Goal: Transaction & Acquisition: Purchase product/service

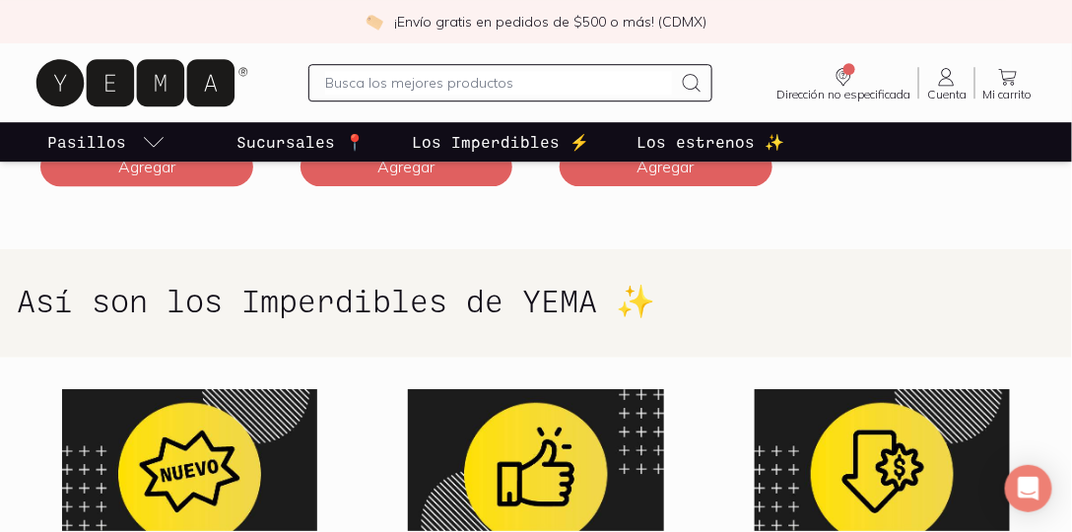
scroll to position [1691, 0]
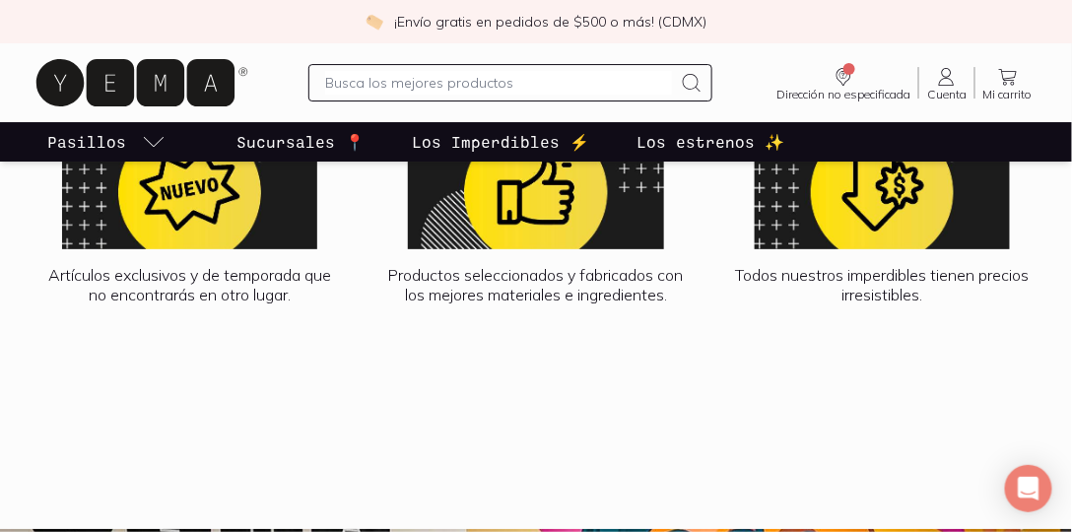
click at [135, 84] on icon at bounding box center [142, 82] width 221 height 63
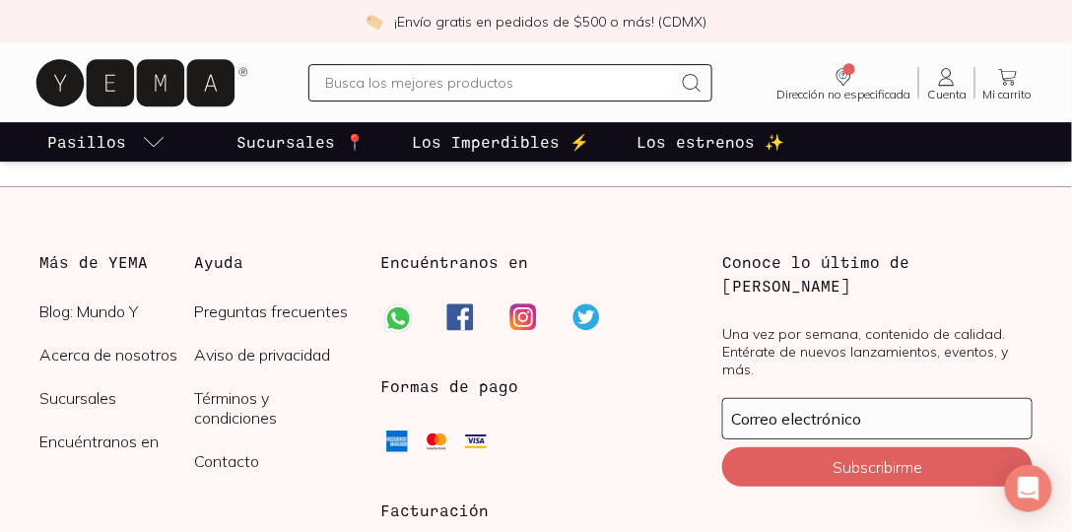
scroll to position [5227, 0]
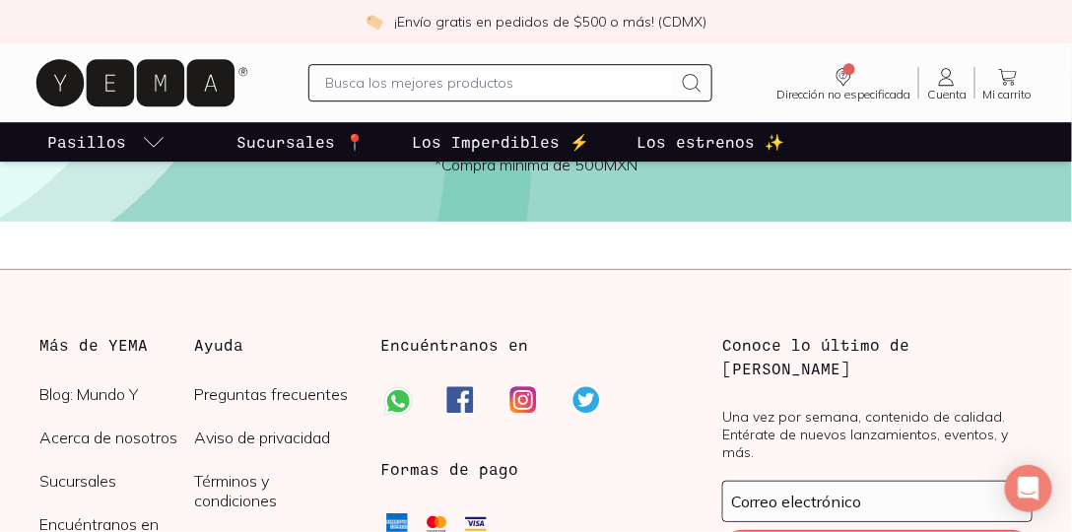
click at [637, 144] on p "Los estrenos ✨" at bounding box center [711, 142] width 148 height 24
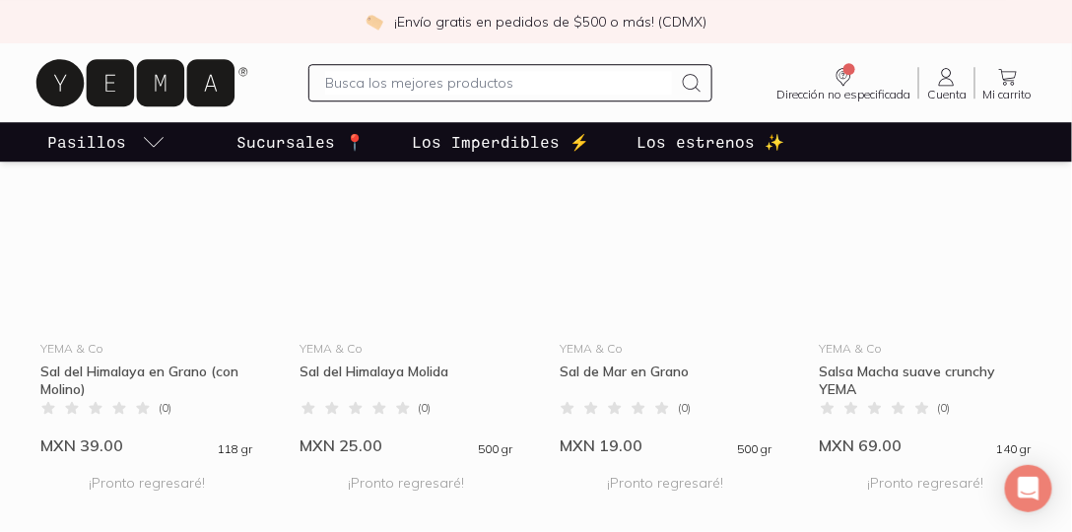
scroll to position [1464, 0]
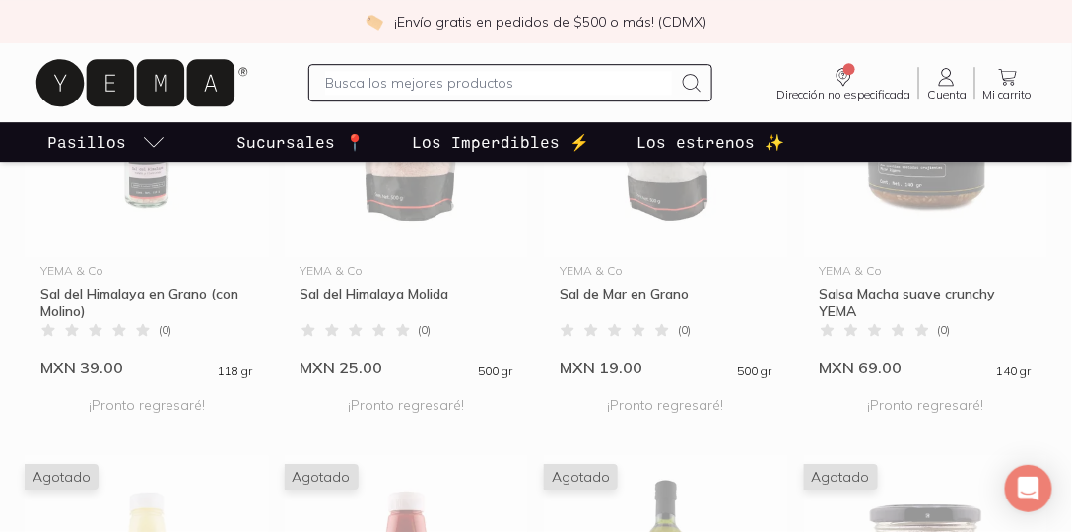
click at [302, 138] on p "Sucursales 📍" at bounding box center [301, 142] width 128 height 24
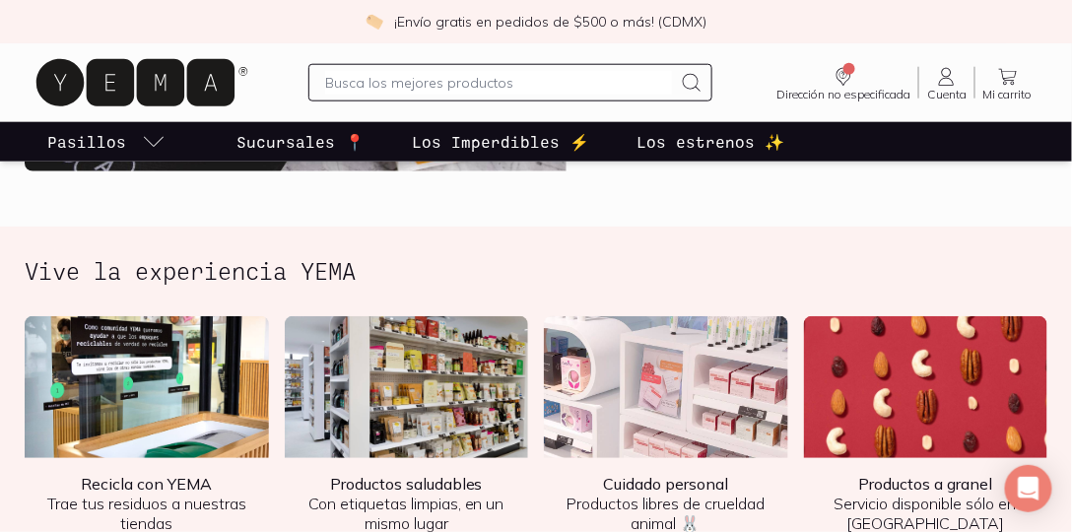
scroll to position [2038, 0]
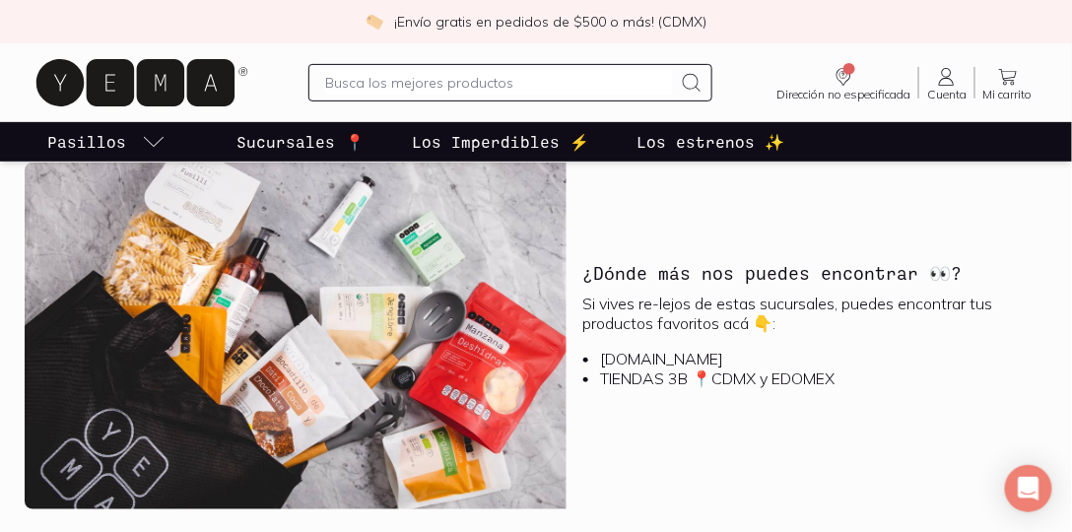
click at [489, 86] on input "text" at bounding box center [498, 83] width 347 height 24
type input "cerveza"
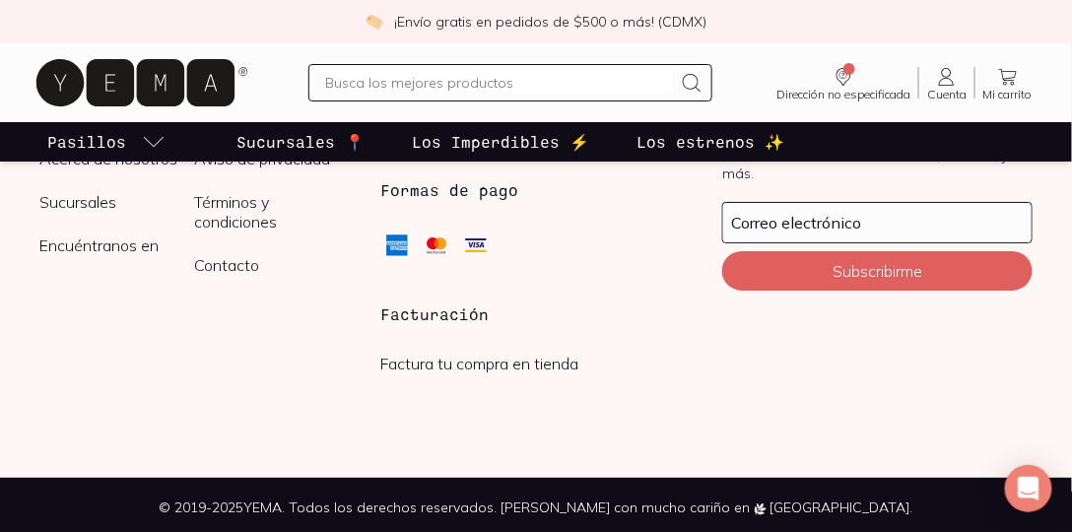
scroll to position [1811, 0]
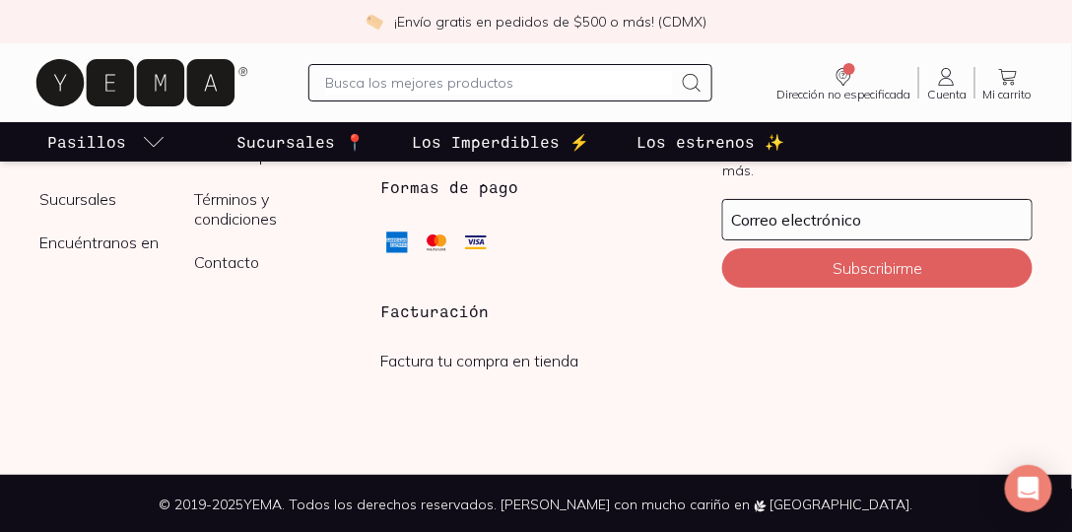
click at [590, 88] on input "text" at bounding box center [498, 83] width 347 height 24
type input "macha"
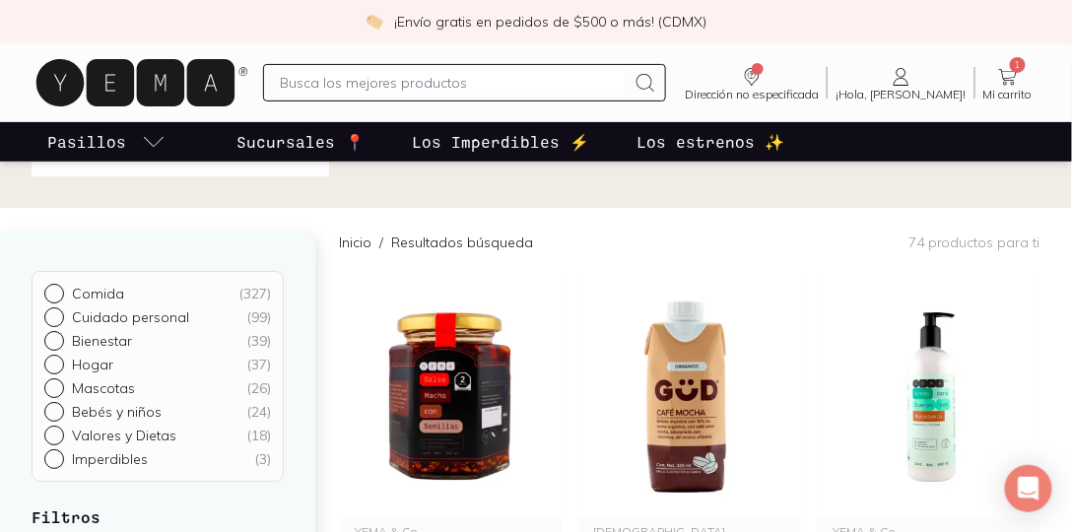
scroll to position [281, 0]
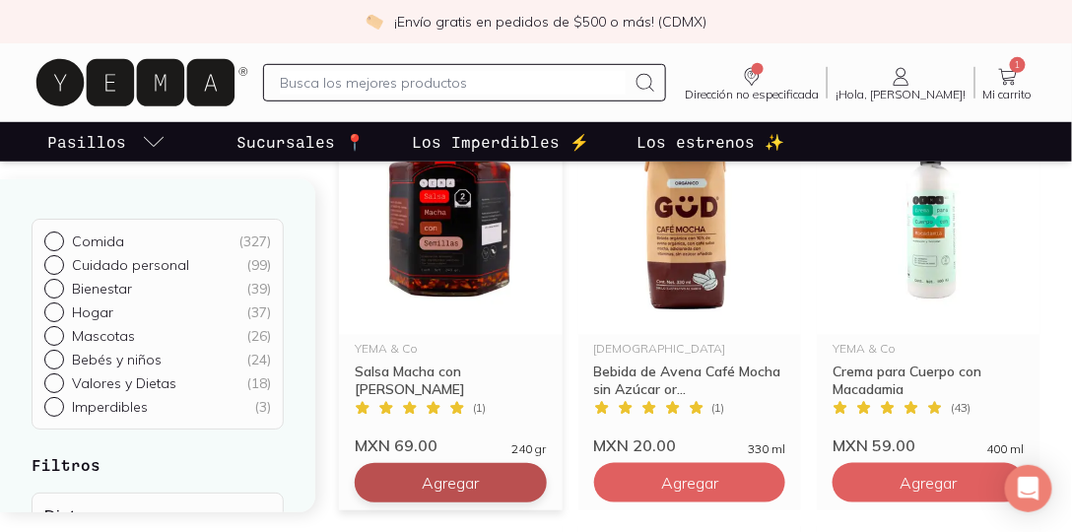
click at [516, 490] on button "Agregar" at bounding box center [451, 482] width 192 height 39
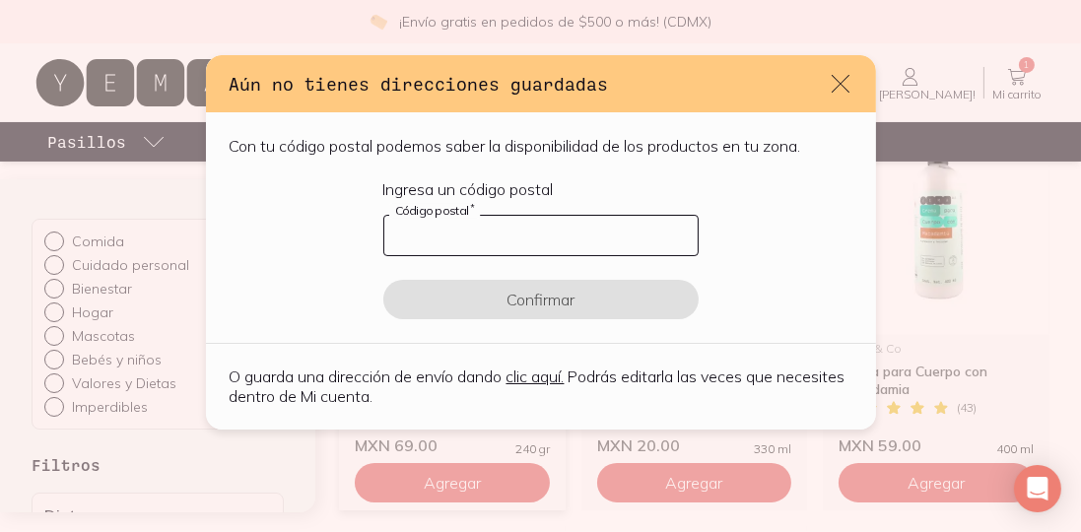
click at [470, 238] on input "default" at bounding box center [540, 235] width 313 height 39
type input "04360"
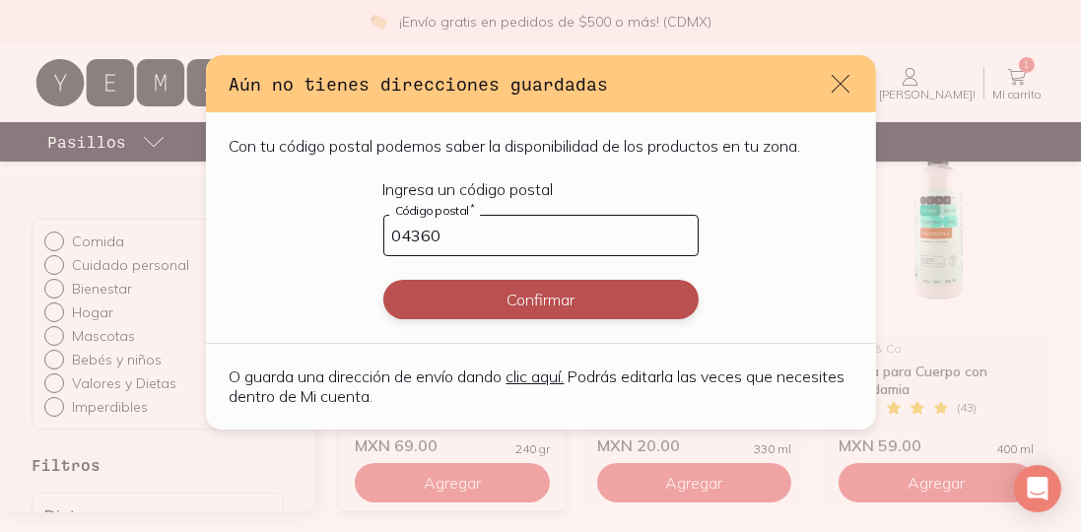
click at [546, 300] on button "Confirmar" at bounding box center [540, 299] width 315 height 39
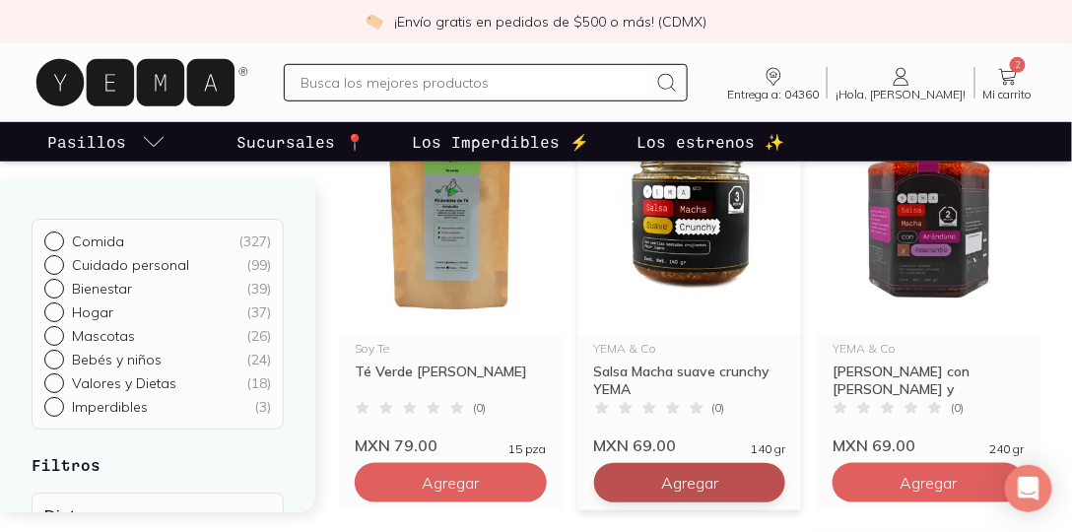
click at [746, 475] on button "Agregar" at bounding box center [690, 482] width 192 height 39
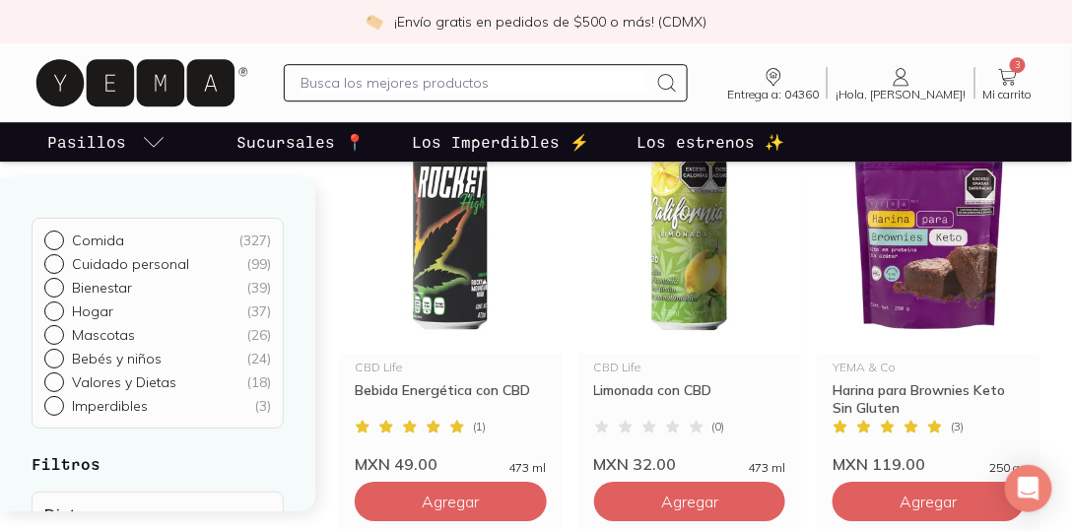
scroll to position [3323, 0]
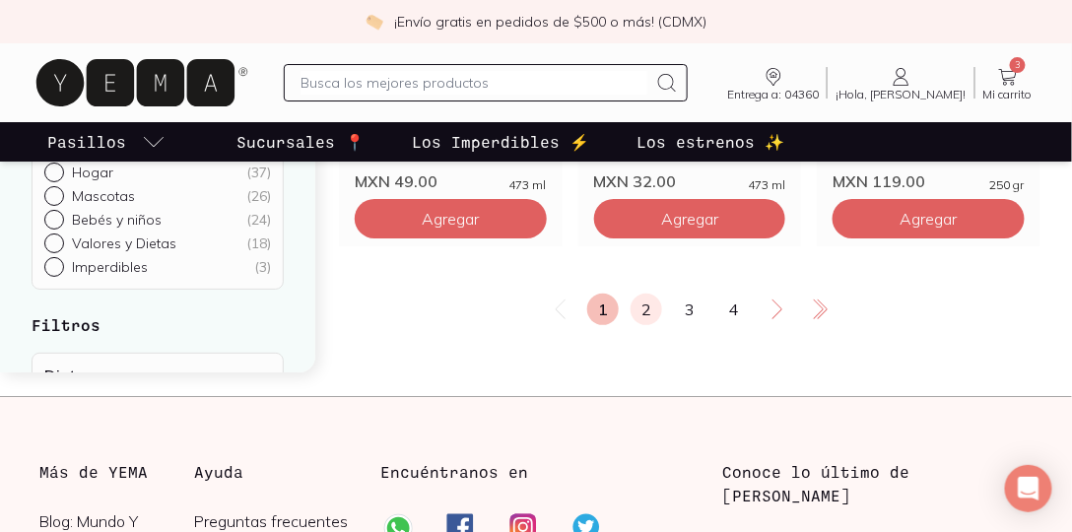
click at [639, 294] on link "2" at bounding box center [647, 310] width 32 height 32
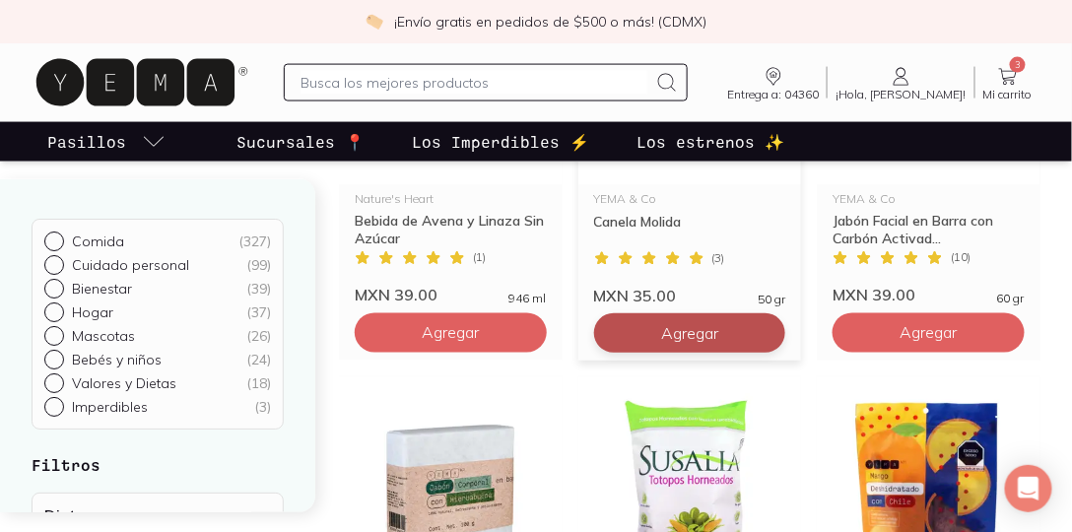
scroll to position [2590, 0]
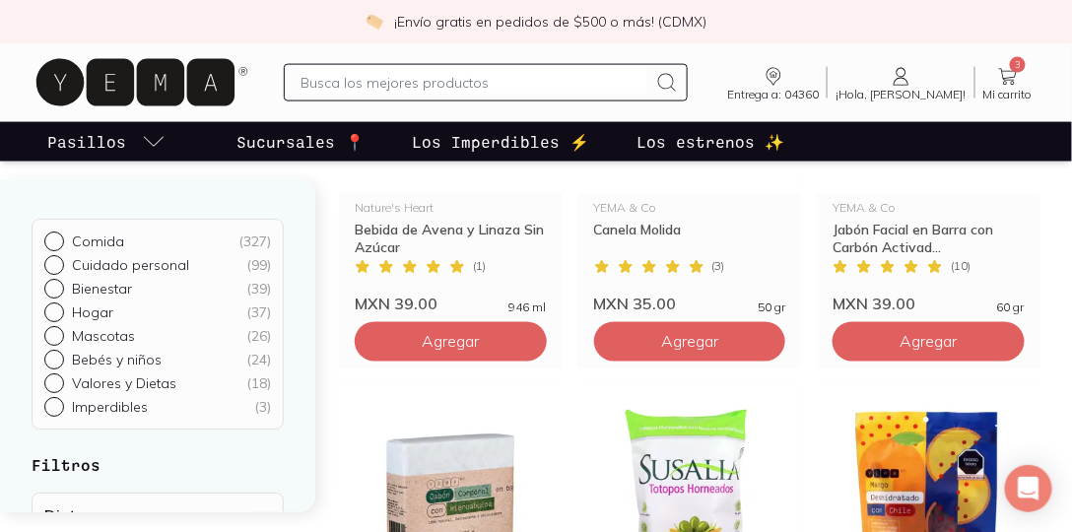
click at [514, 68] on div at bounding box center [486, 82] width 404 height 37
click at [511, 79] on input "text" at bounding box center [474, 83] width 347 height 24
type input "chai"
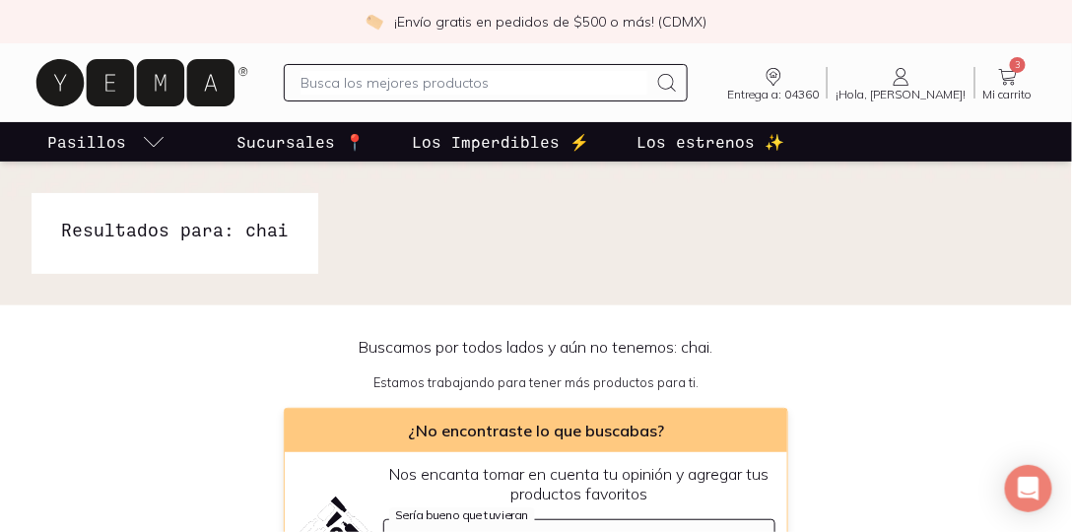
click at [528, 87] on input "text" at bounding box center [474, 83] width 347 height 24
type input "levadura"
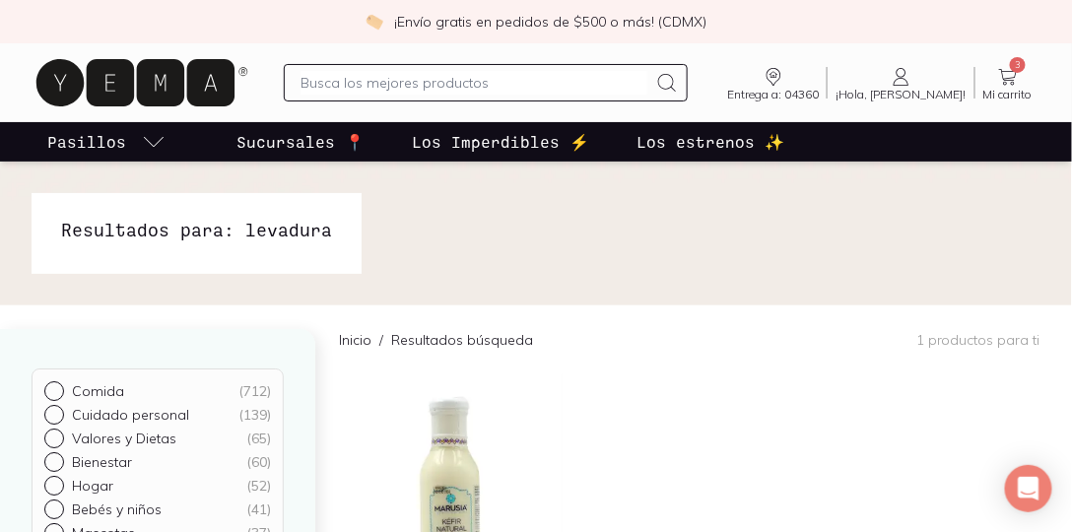
click at [433, 89] on input "text" at bounding box center [474, 83] width 347 height 24
type input "levadura"
click at [565, 84] on input "text" at bounding box center [474, 83] width 347 height 24
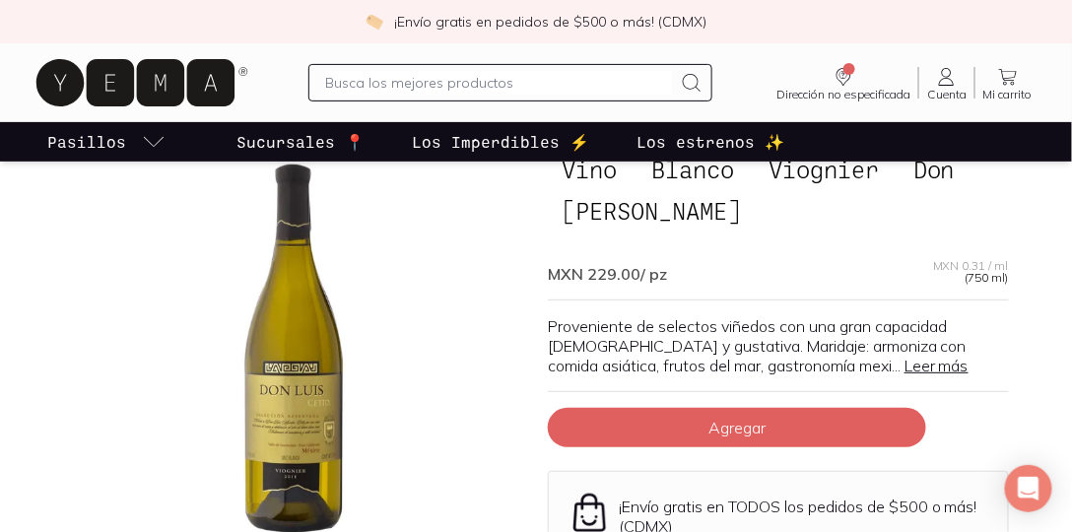
scroll to position [169, 0]
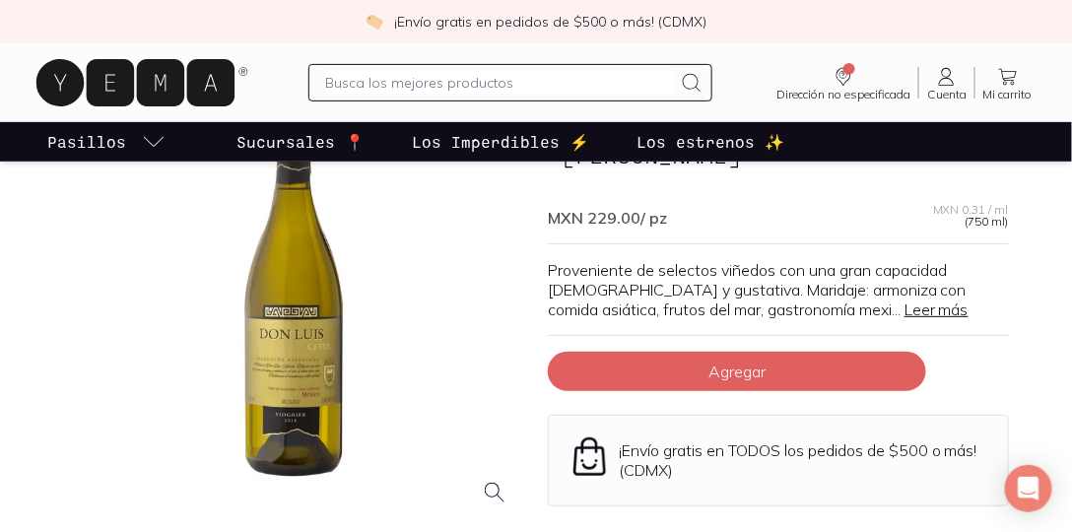
click at [905, 307] on link "Leer más" at bounding box center [937, 310] width 64 height 20
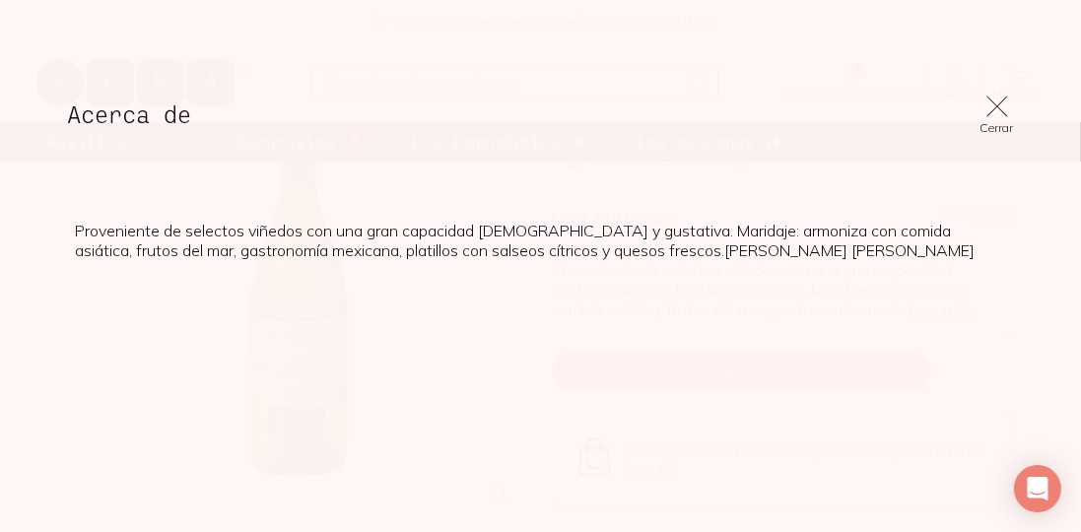
click at [1000, 104] on icon at bounding box center [998, 107] width 28 height 28
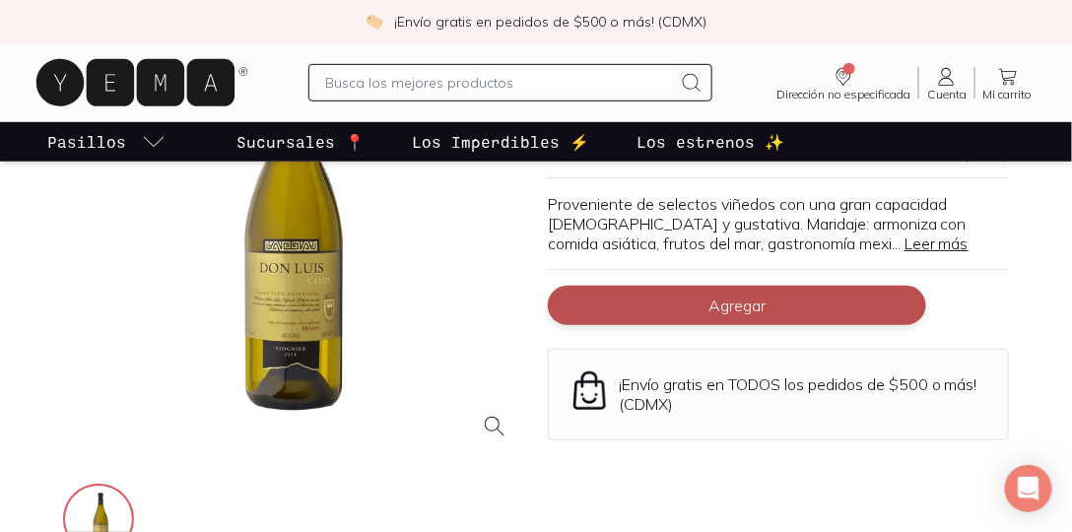
scroll to position [225, 0]
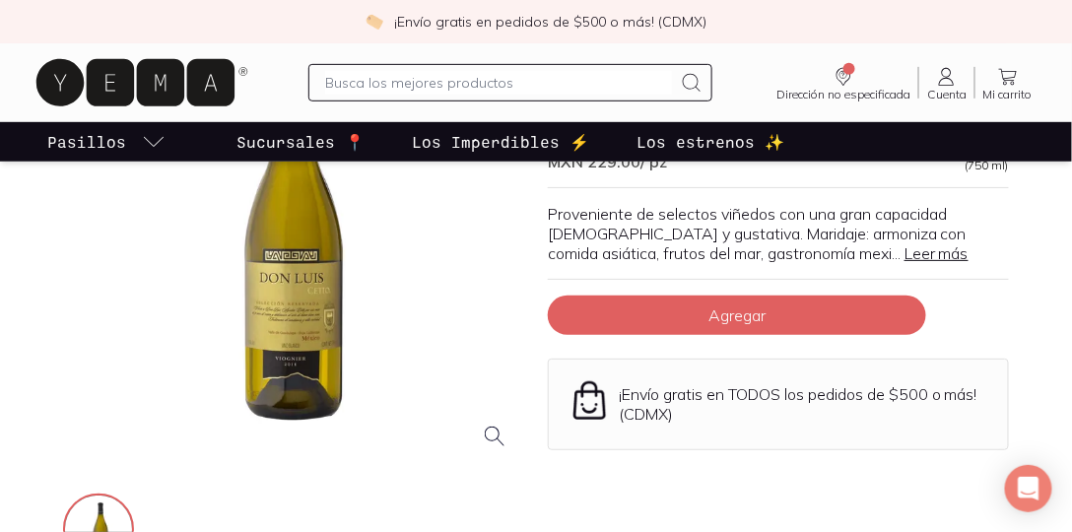
click at [940, 81] on icon at bounding box center [947, 77] width 24 height 24
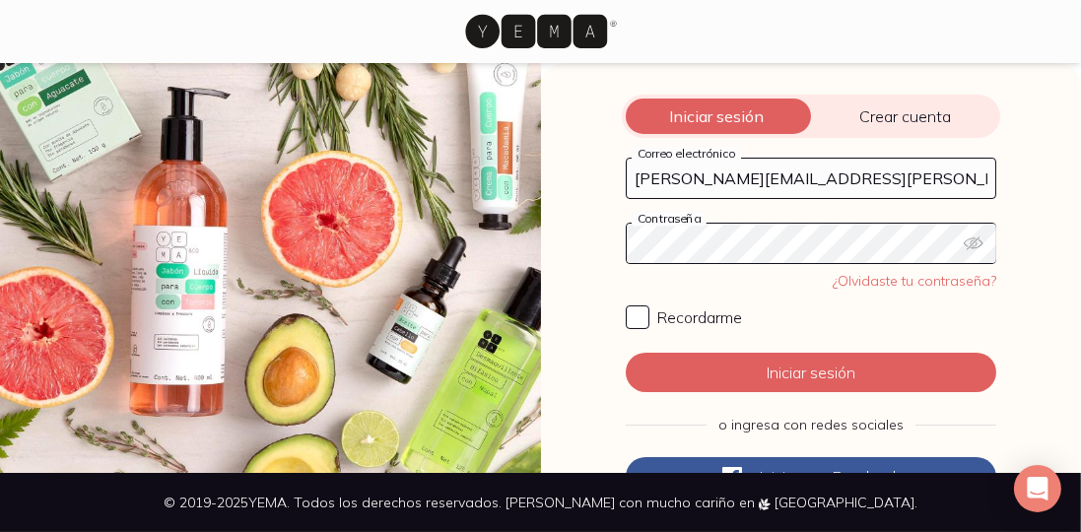
click at [794, 180] on input "penelope.rivas.ortiz@gmail.com" at bounding box center [811, 178] width 369 height 39
type input "puzka26@gmail.com"
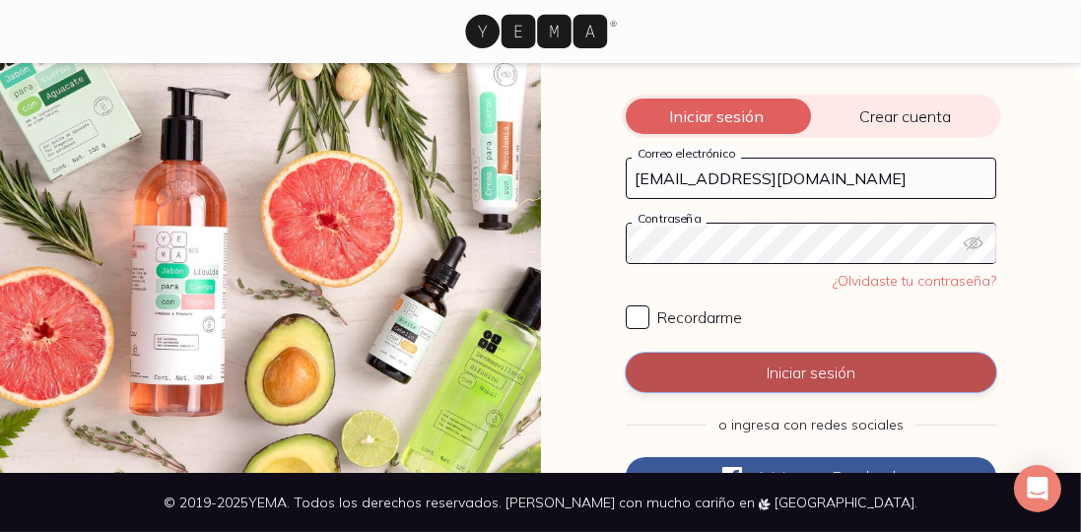
click at [726, 362] on button "Iniciar sesión" at bounding box center [811, 372] width 371 height 39
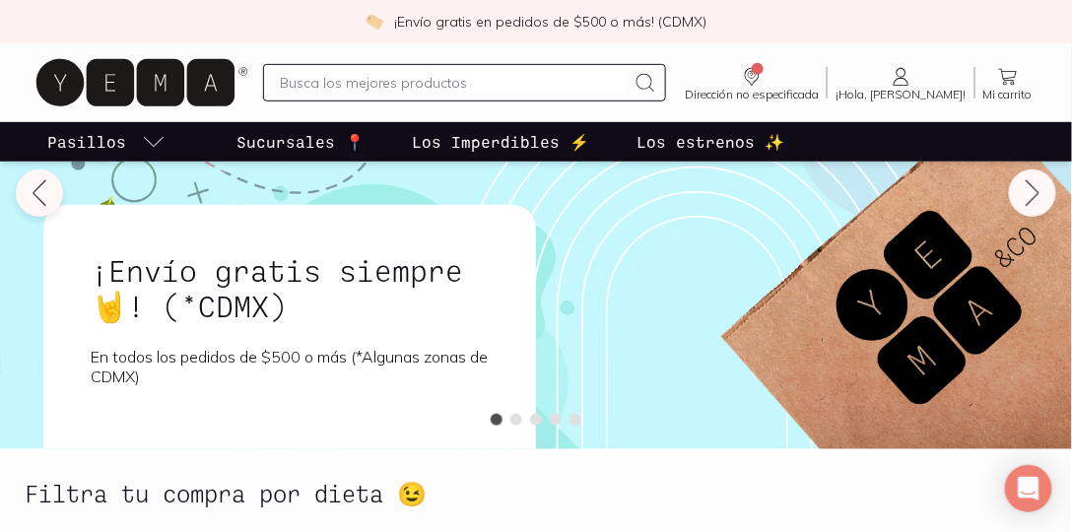
scroll to position [225, 0]
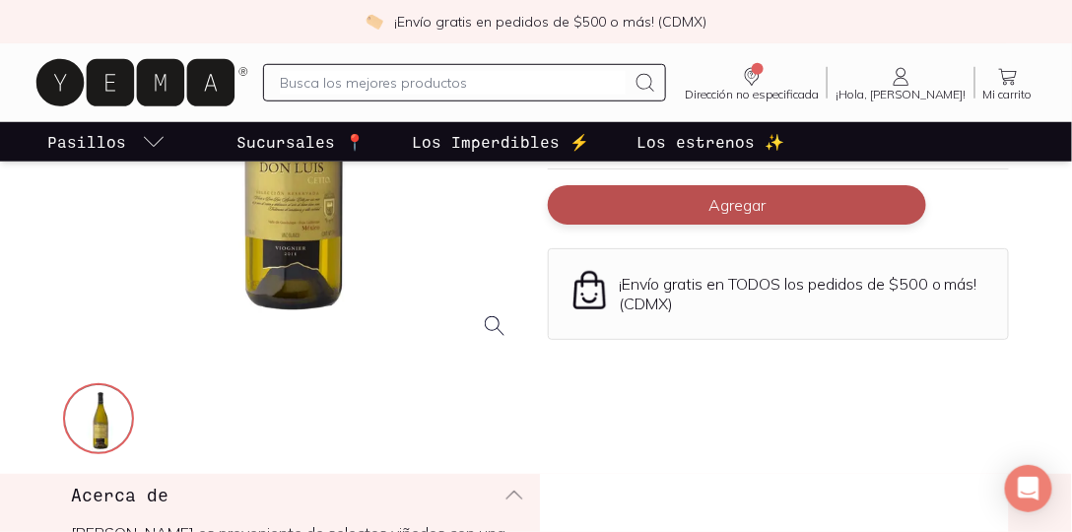
scroll to position [337, 0]
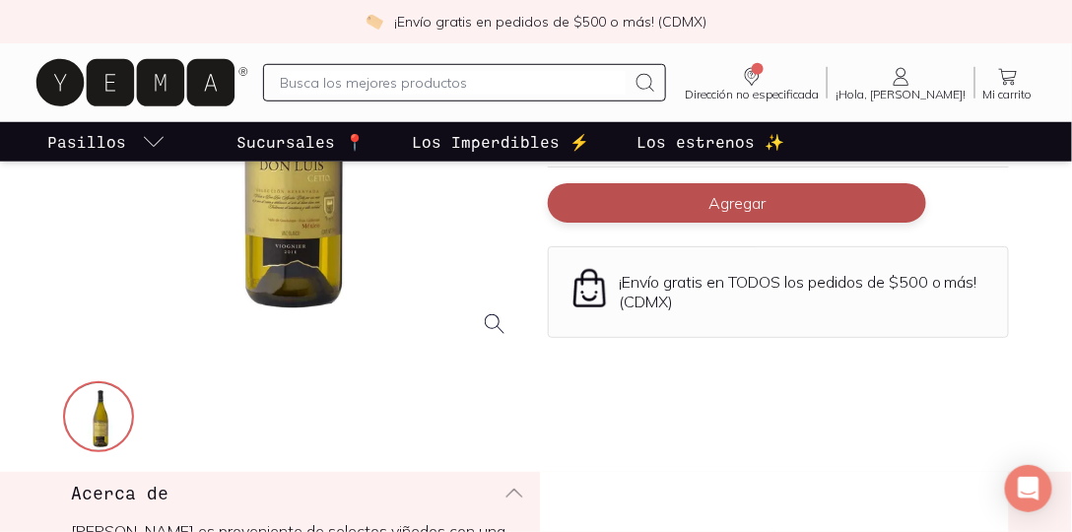
click at [720, 194] on span "Agregar" at bounding box center [737, 203] width 57 height 20
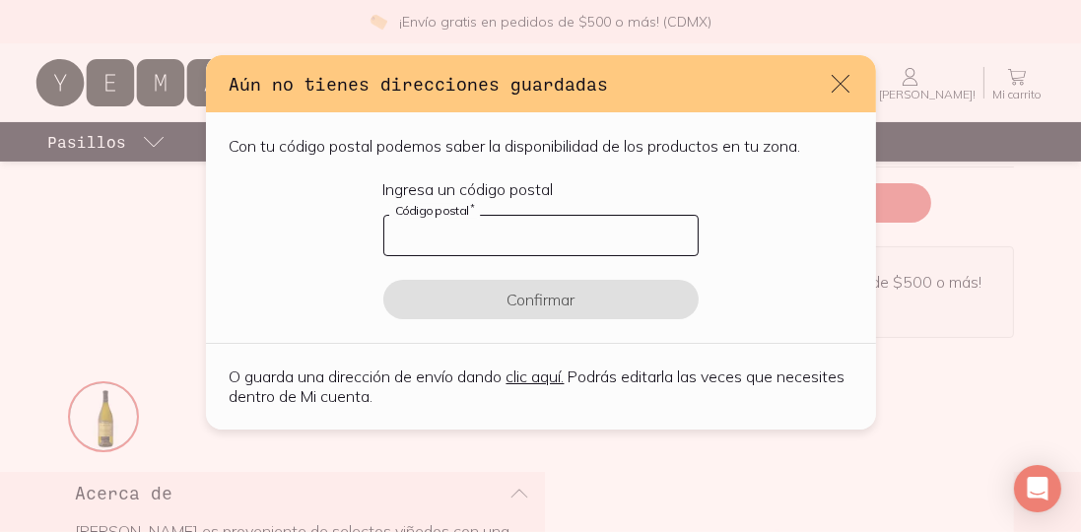
click at [510, 224] on input "default" at bounding box center [540, 235] width 313 height 39
type input "04360"
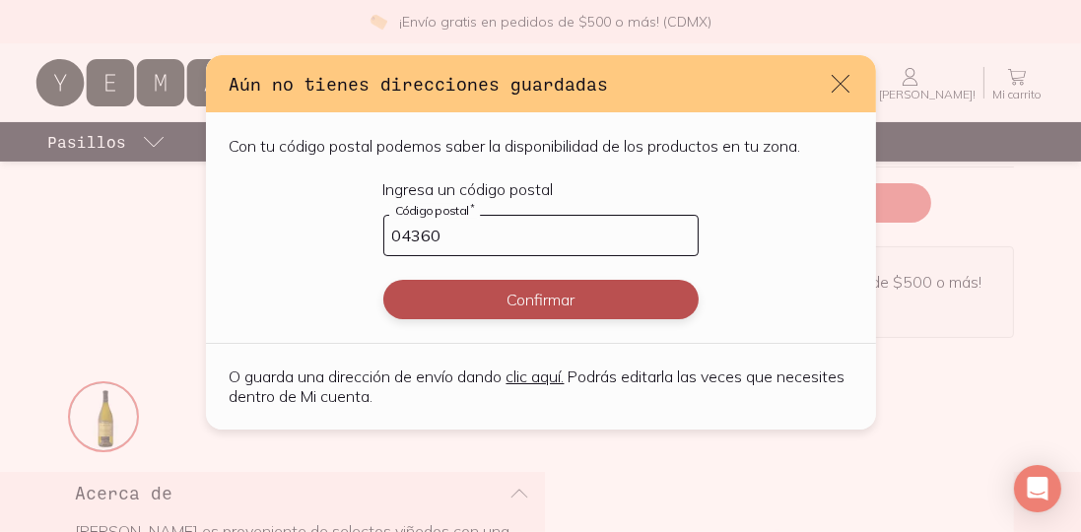
click at [514, 298] on button "Confirmar" at bounding box center [540, 299] width 315 height 39
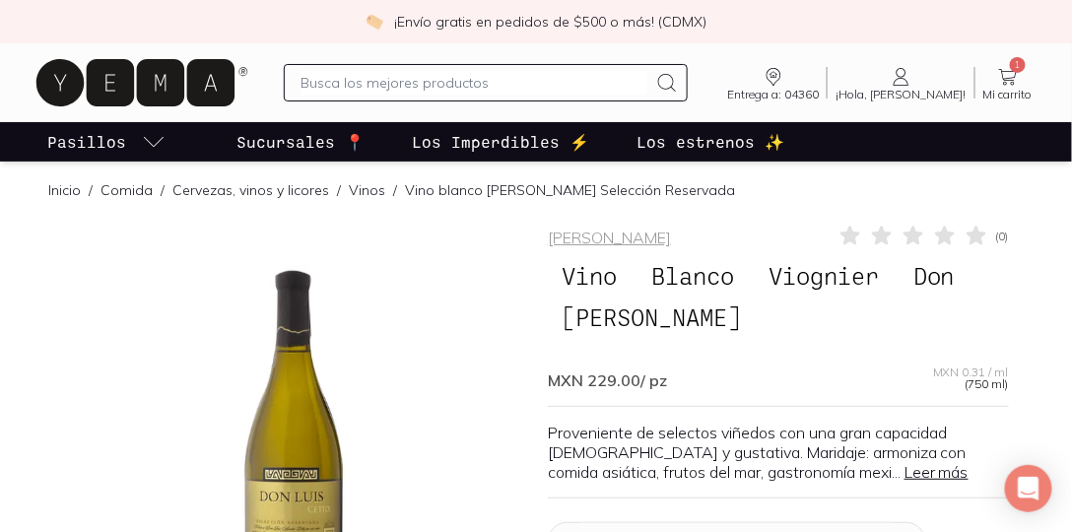
scroll to position [0, 0]
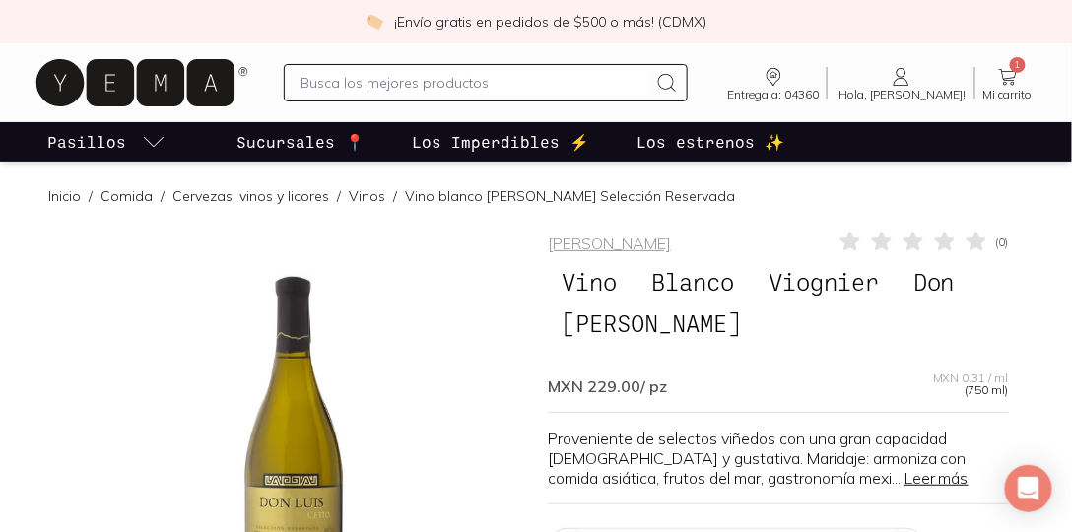
click at [493, 97] on div at bounding box center [486, 82] width 404 height 37
click at [454, 70] on div at bounding box center [486, 82] width 404 height 37
click at [455, 74] on input "text" at bounding box center [474, 83] width 347 height 24
click at [455, 80] on input "text" at bounding box center [474, 83] width 347 height 24
type input "cerveza"
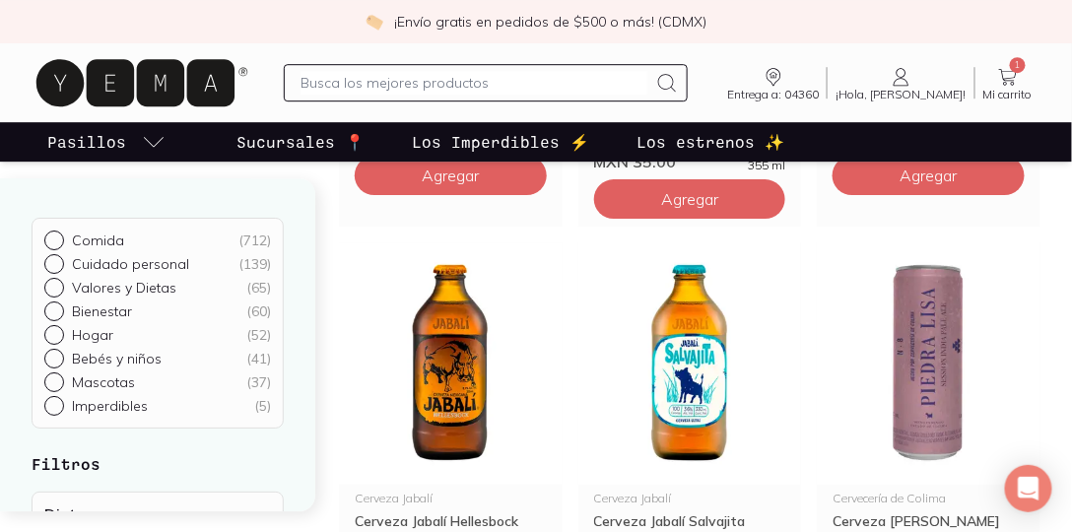
scroll to position [1746, 0]
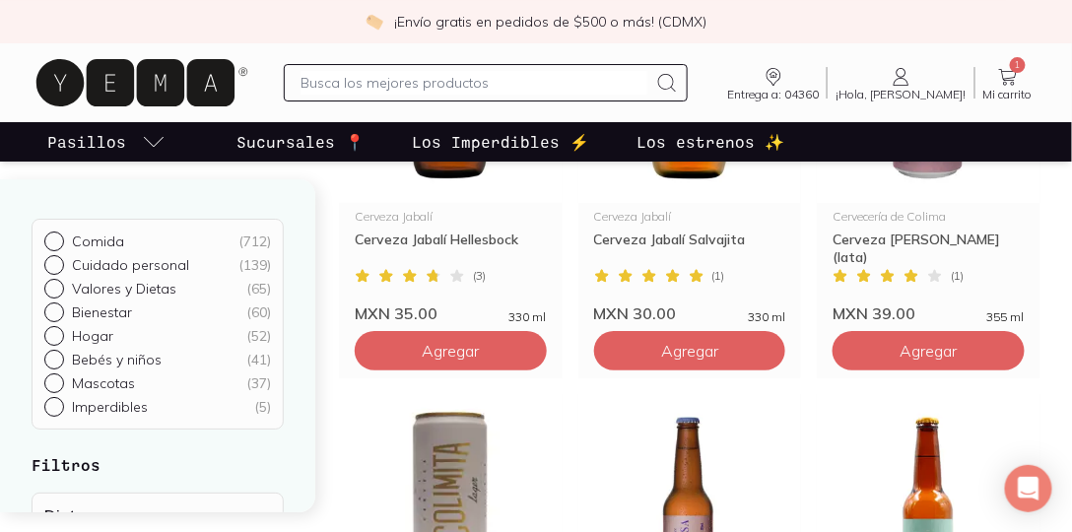
click at [380, 87] on input "text" at bounding box center [474, 83] width 347 height 24
type input "cetto"
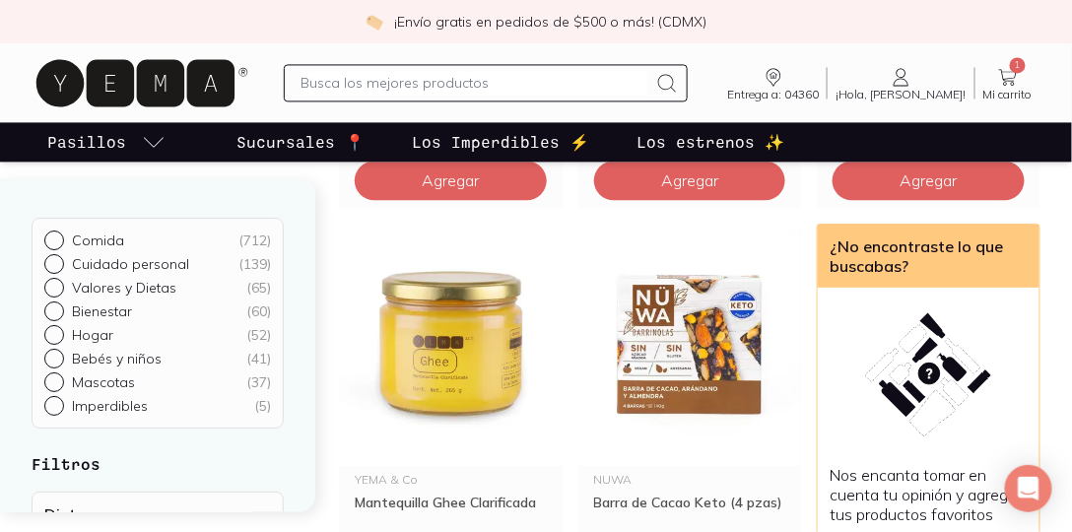
scroll to position [1013, 0]
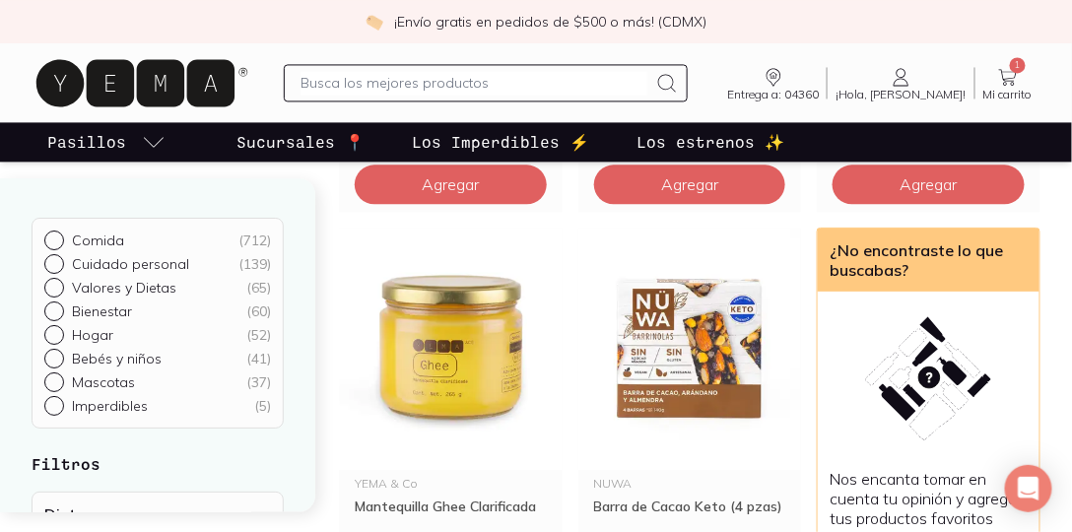
click at [1005, 70] on icon at bounding box center [1009, 77] width 24 height 24
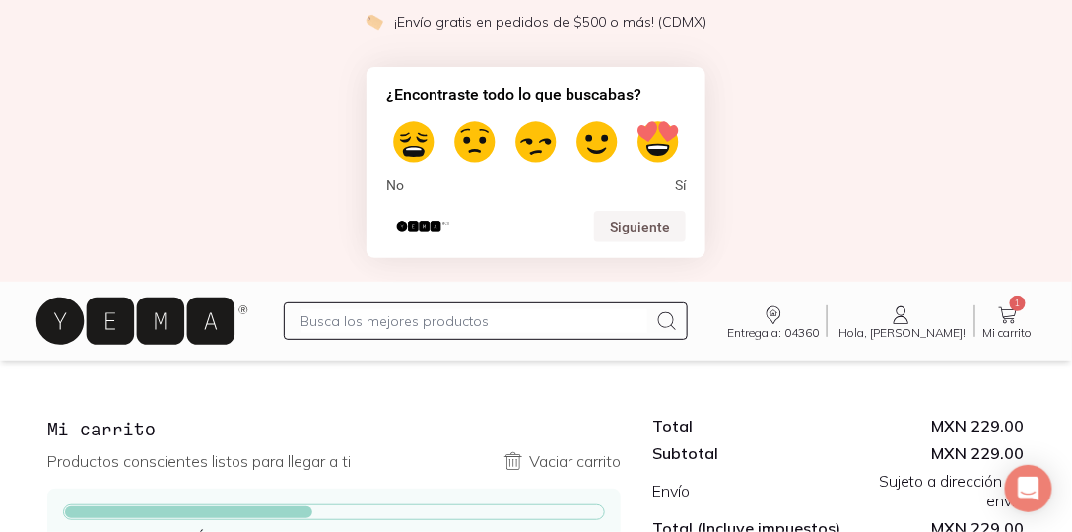
click at [857, 210] on div "¿Encontraste todo lo que buscabas? No Sí Siguiente" at bounding box center [536, 162] width 1072 height 239
click at [681, 190] on span "Sí" at bounding box center [680, 186] width 11 height 18
click at [587, 136] on label at bounding box center [597, 141] width 55 height 55
click at [596, 116] on input "4" at bounding box center [597, 115] width 2 height 2
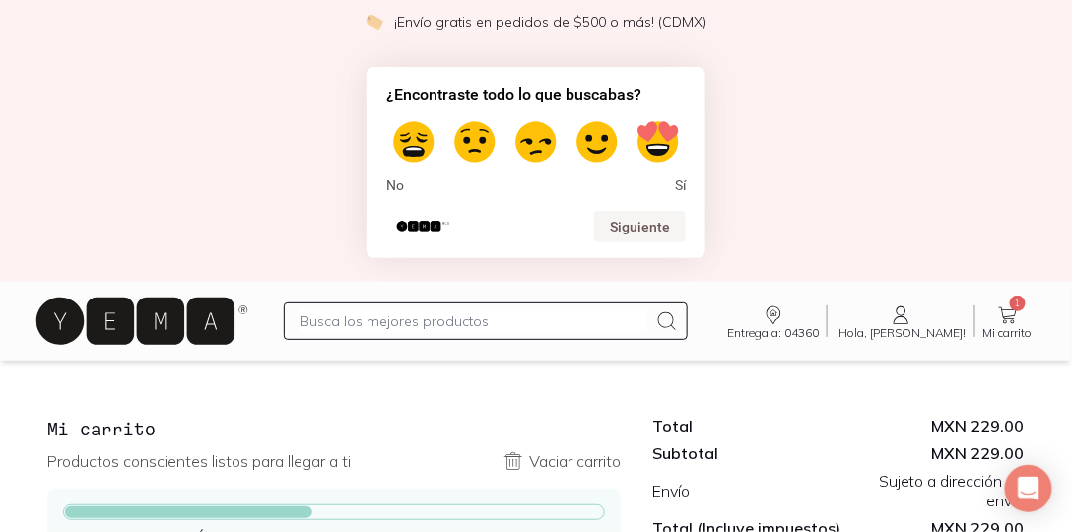
radio input "true"
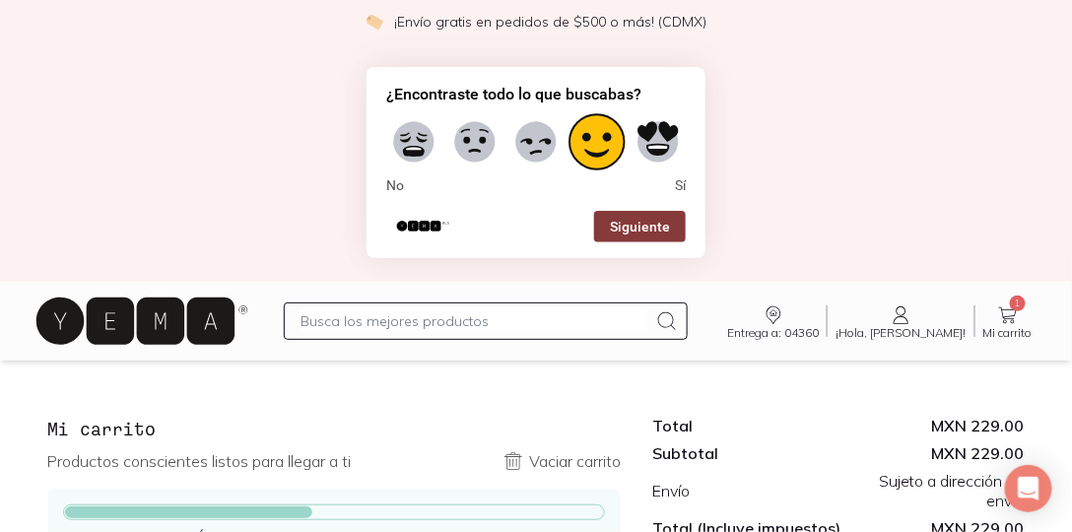
click at [651, 237] on button "Siguiente" at bounding box center [640, 227] width 92 height 32
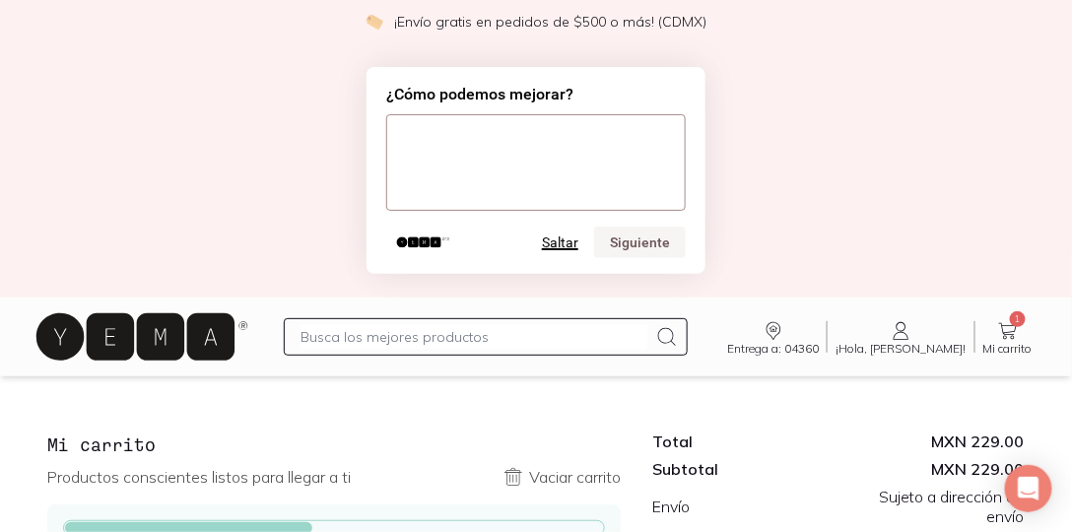
click at [572, 244] on button "Saltar" at bounding box center [560, 243] width 36 height 16
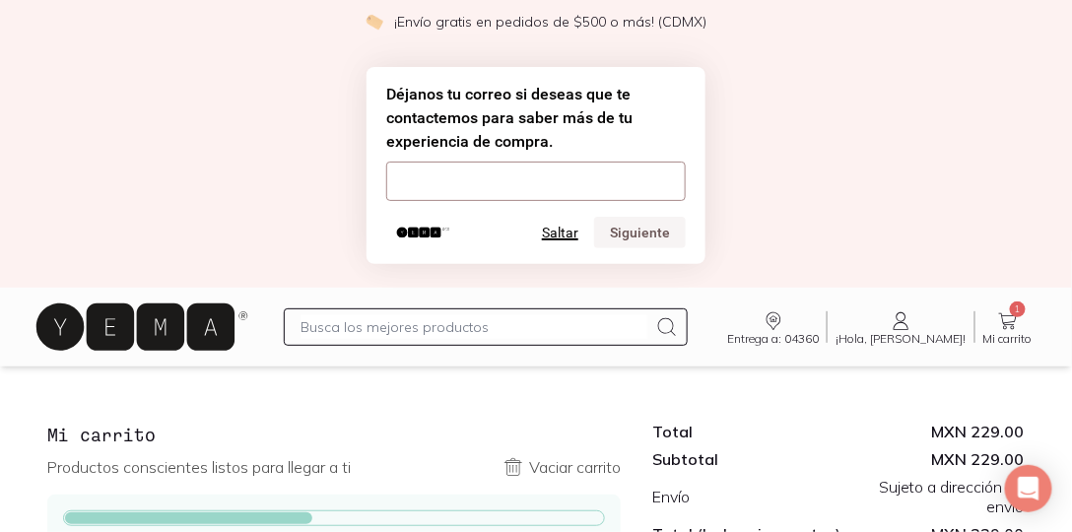
click at [568, 231] on button "Saltar" at bounding box center [560, 233] width 36 height 16
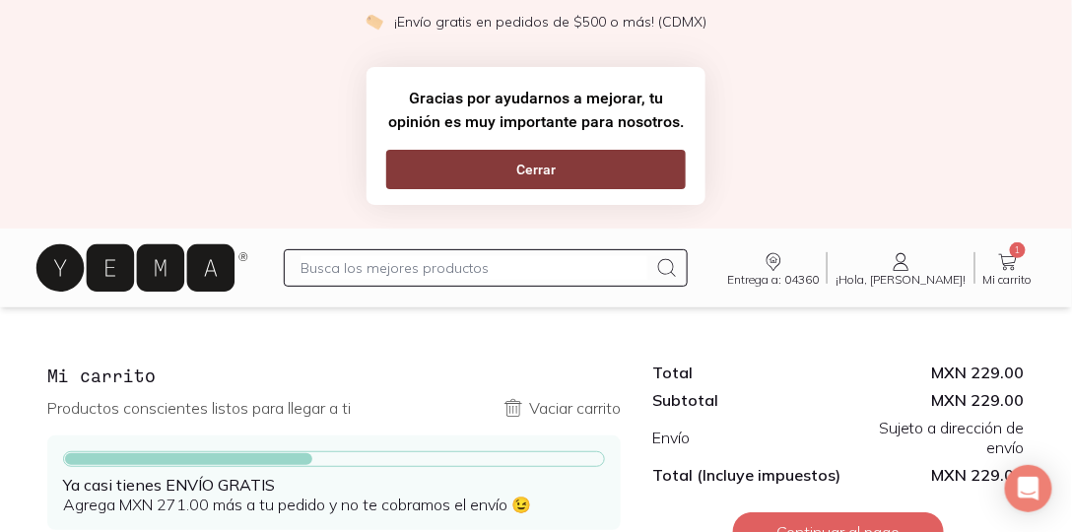
click at [542, 175] on button "Cerrar" at bounding box center [536, 169] width 300 height 39
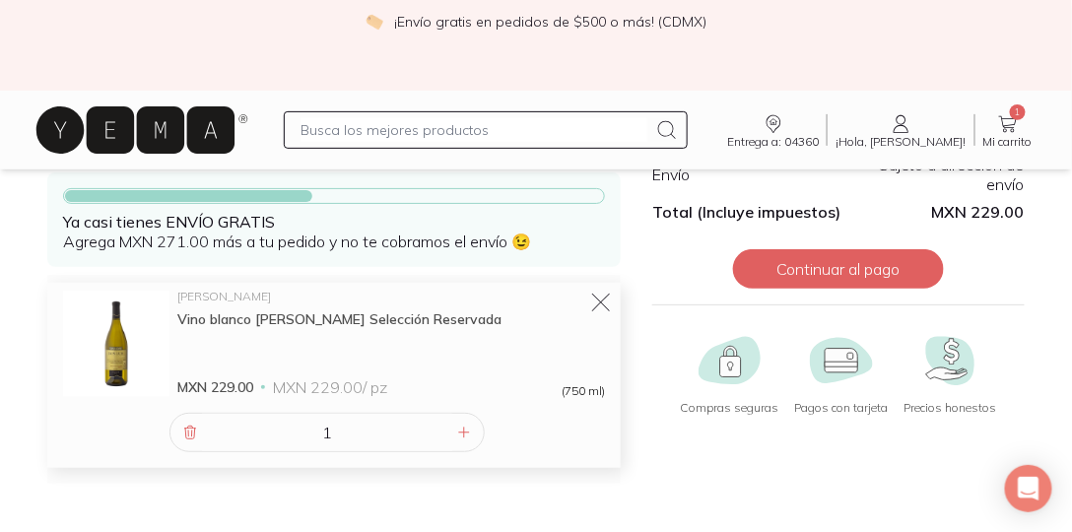
scroll to position [135, 0]
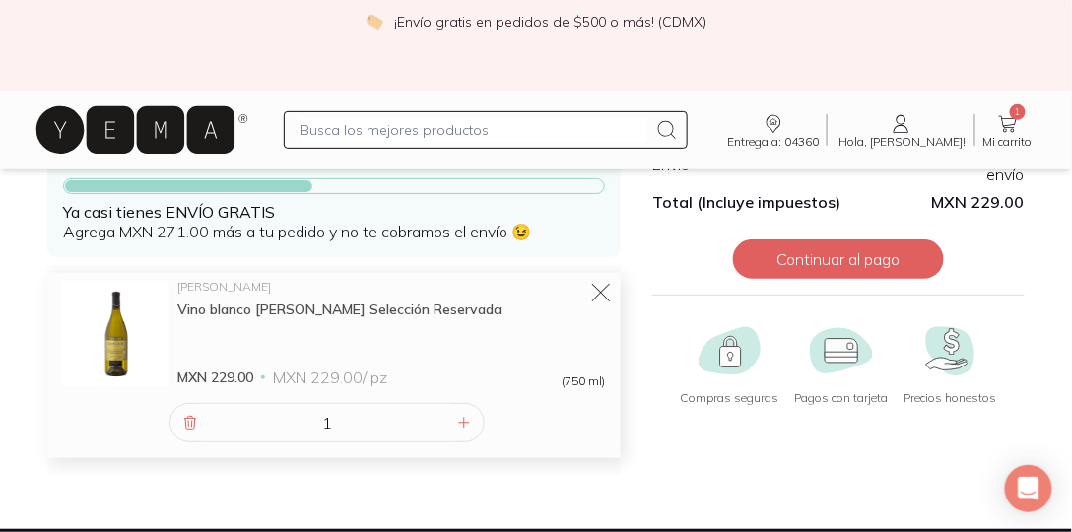
click at [338, 309] on div "Vino blanco [PERSON_NAME] Selección Reservada" at bounding box center [391, 310] width 428 height 18
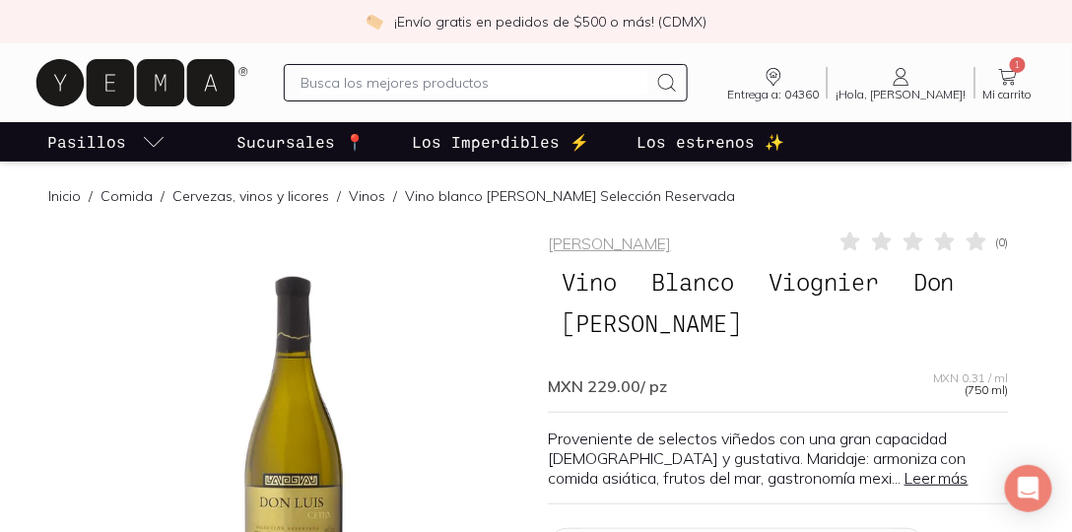
click at [813, 280] on span "Viognier" at bounding box center [824, 281] width 138 height 37
copy span "Viognier"
click at [505, 87] on input "text" at bounding box center [474, 83] width 347 height 24
paste input "Viognier"
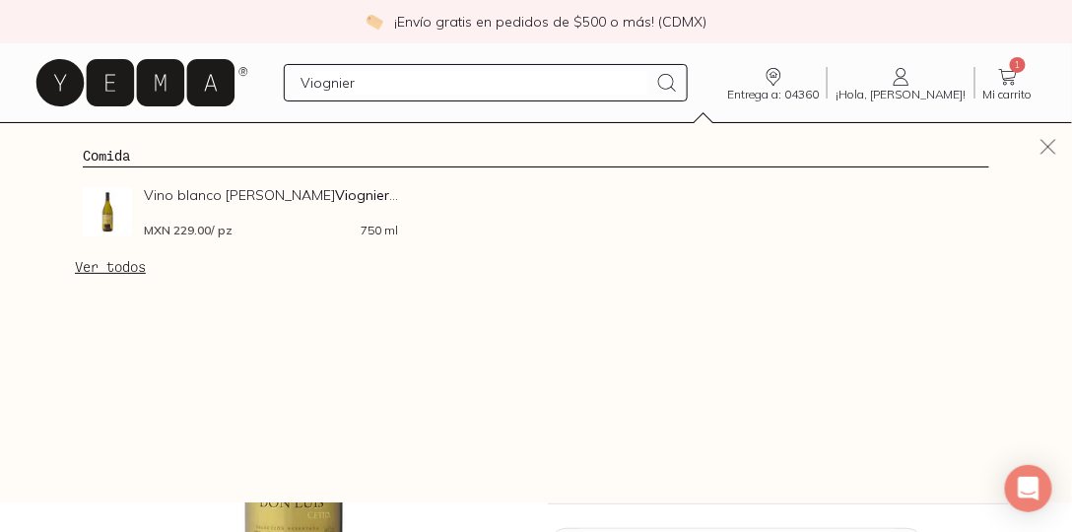
type input "Viognier"
click at [679, 80] on icon at bounding box center [667, 83] width 24 height 24
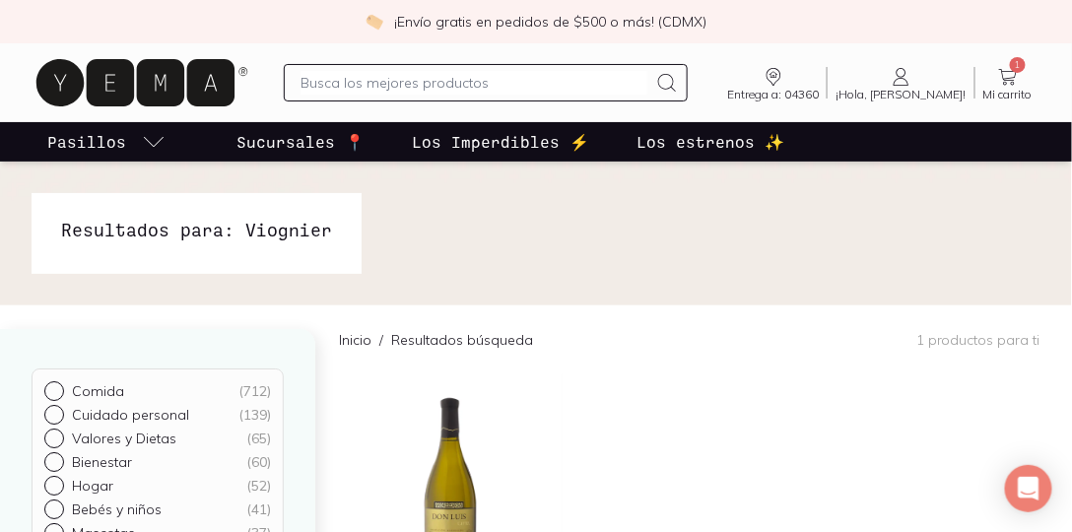
scroll to position [281, 0]
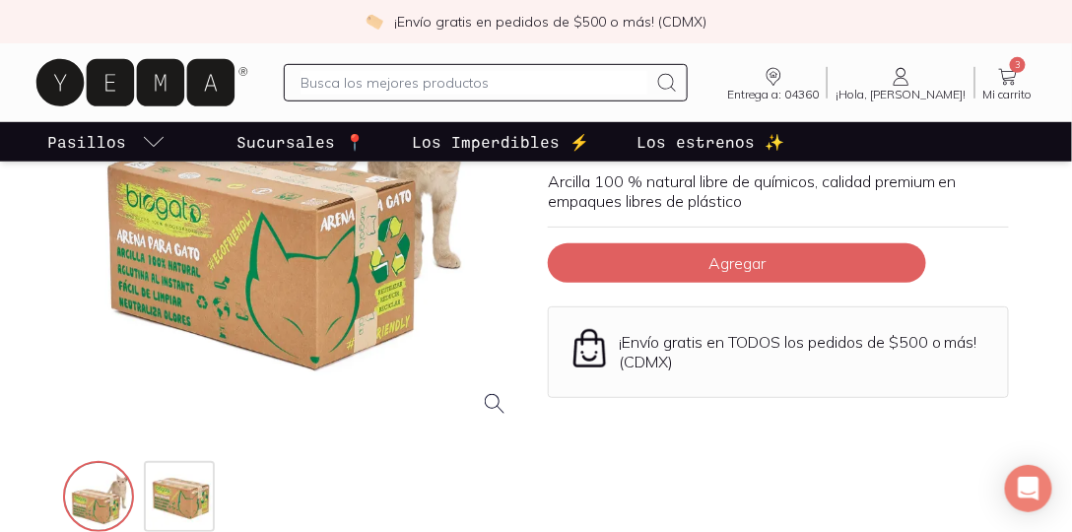
scroll to position [281, 0]
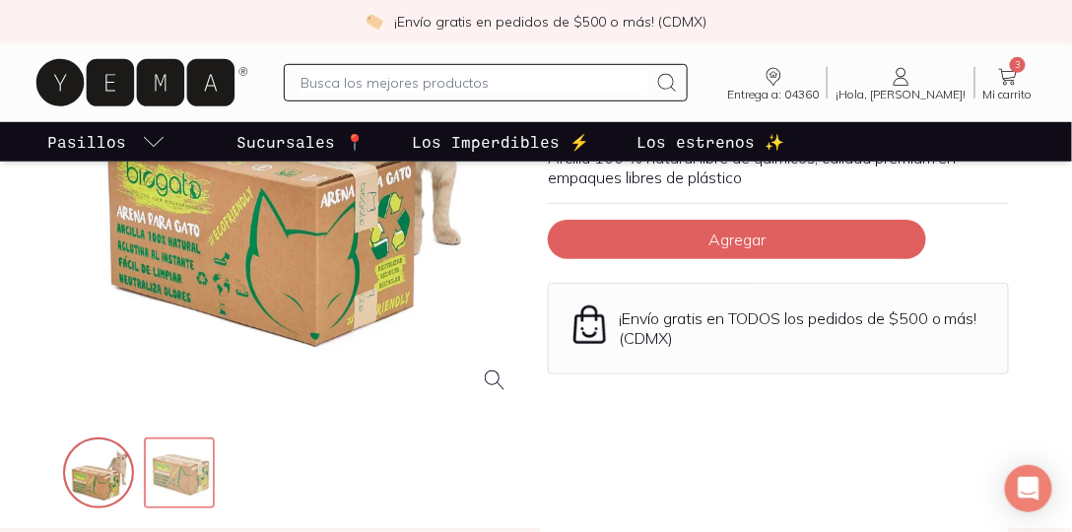
click at [184, 463] on img at bounding box center [181, 475] width 71 height 71
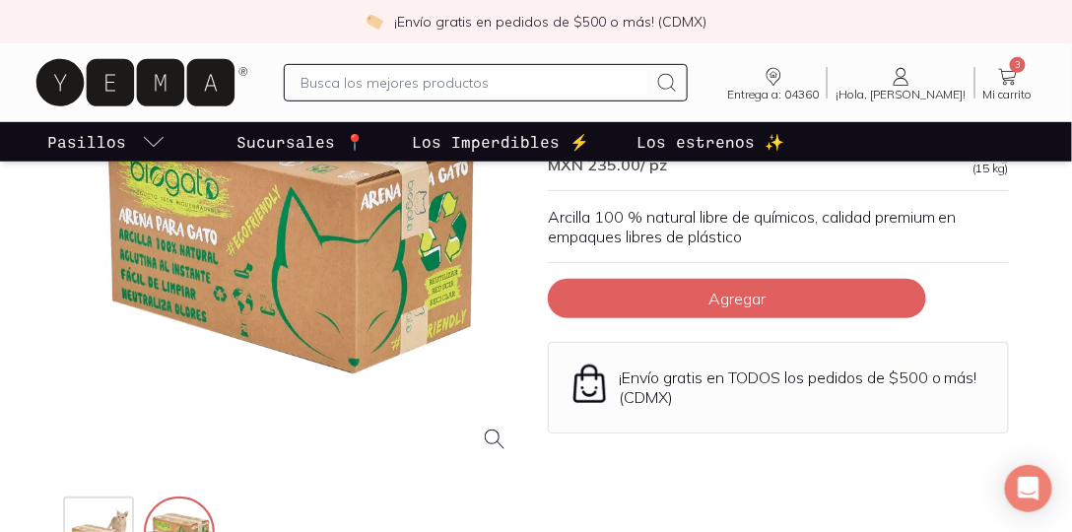
scroll to position [169, 0]
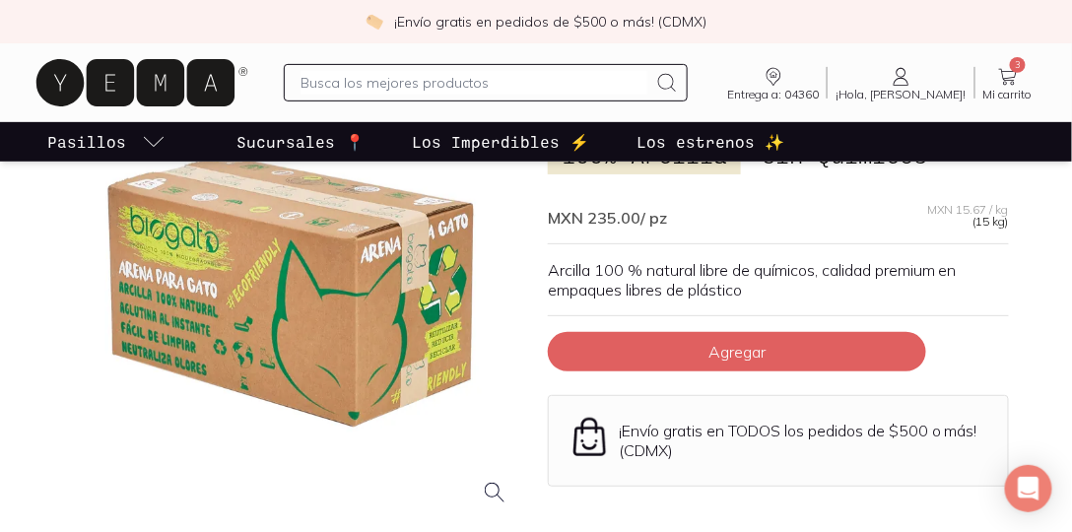
click at [161, 283] on div at bounding box center [293, 291] width 461 height 461
click at [179, 278] on div at bounding box center [293, 291] width 461 height 461
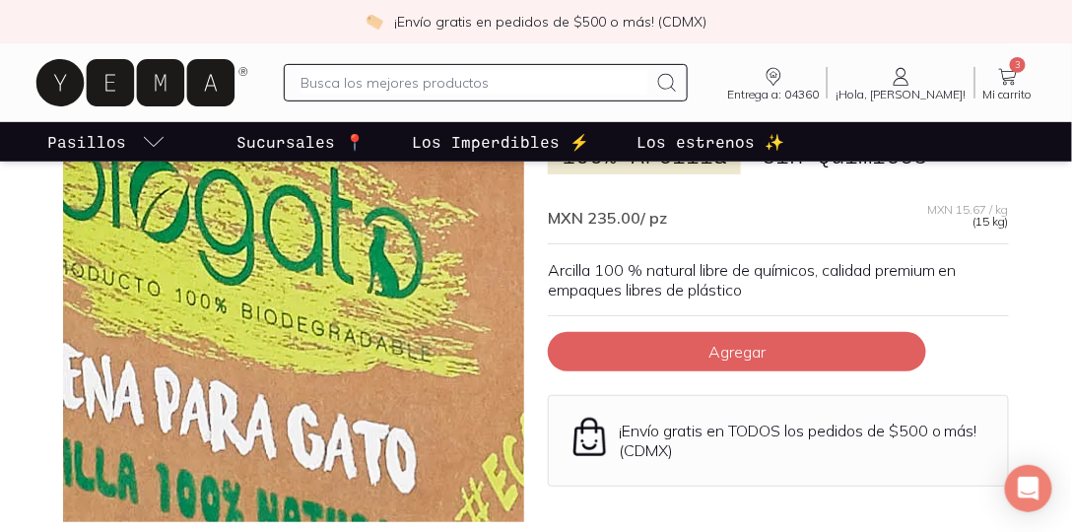
click at [157, 238] on img at bounding box center [743, 464] width 1971 height 1971
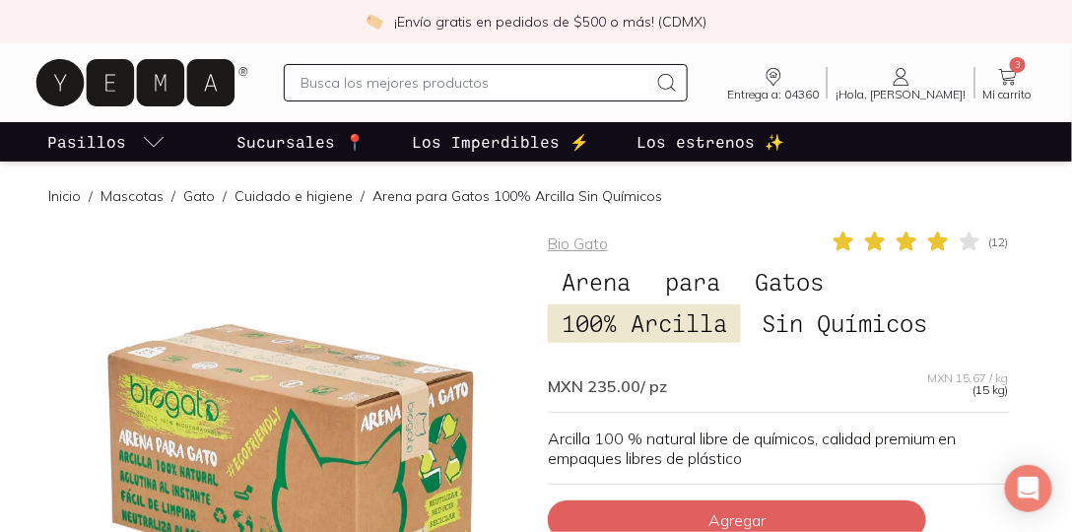
scroll to position [0, 0]
click at [415, 423] on div at bounding box center [293, 460] width 461 height 461
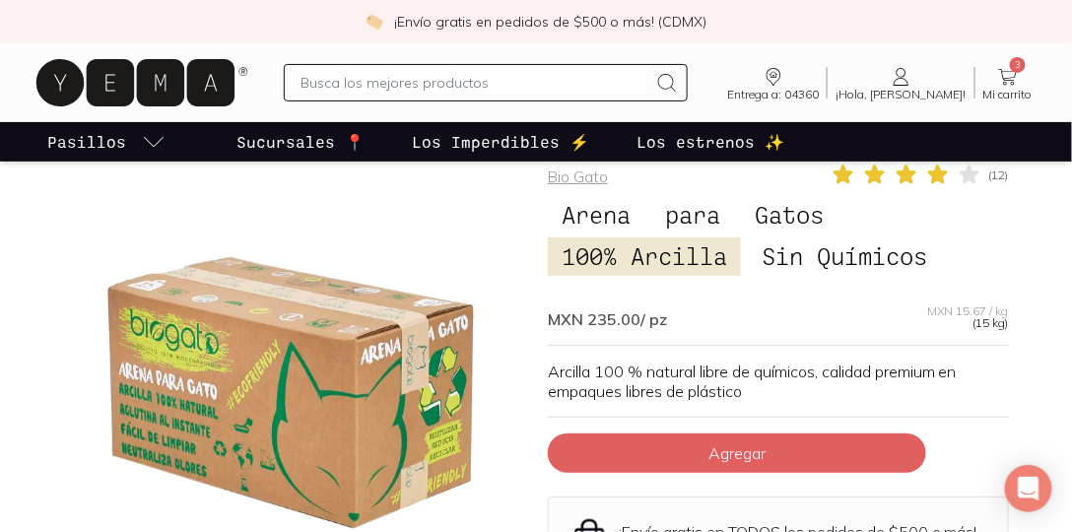
scroll to position [169, 0]
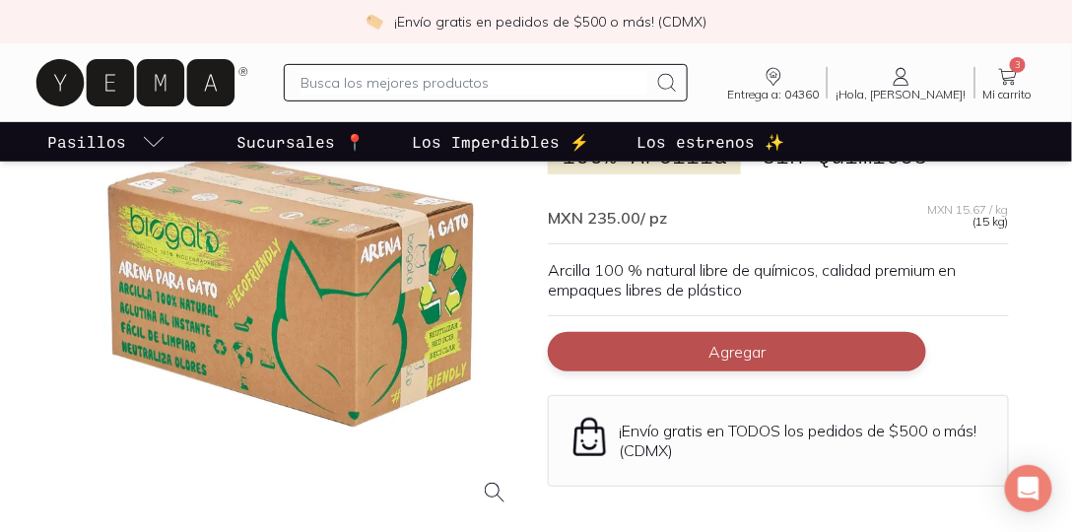
click at [735, 352] on span "Agregar" at bounding box center [737, 352] width 57 height 20
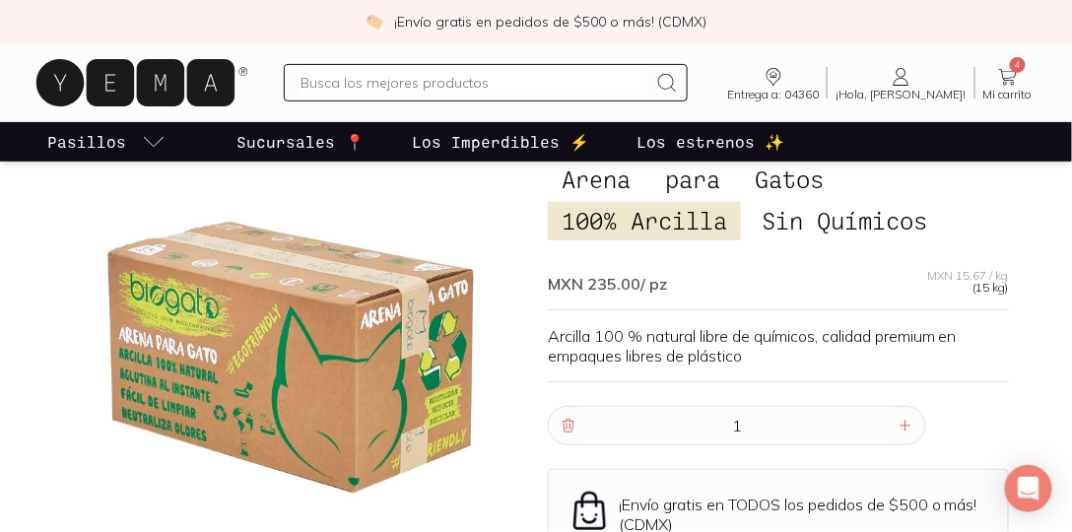
scroll to position [56, 0]
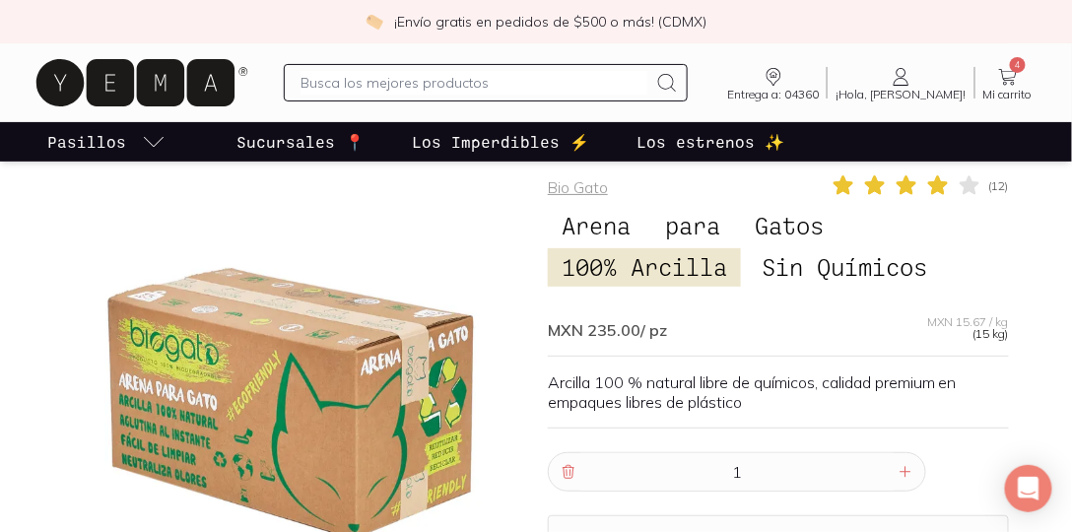
click at [622, 223] on span "Arena" at bounding box center [596, 225] width 97 height 37
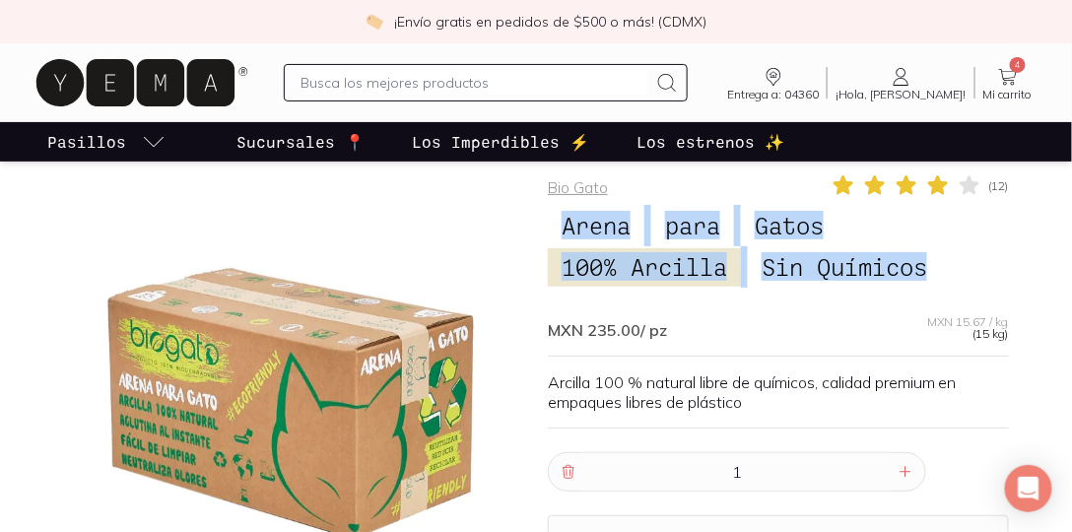
click at [622, 223] on span "Arena" at bounding box center [596, 225] width 97 height 37
click at [808, 217] on span "Gatos" at bounding box center [789, 225] width 97 height 37
click at [824, 222] on span "Gatos" at bounding box center [789, 225] width 97 height 37
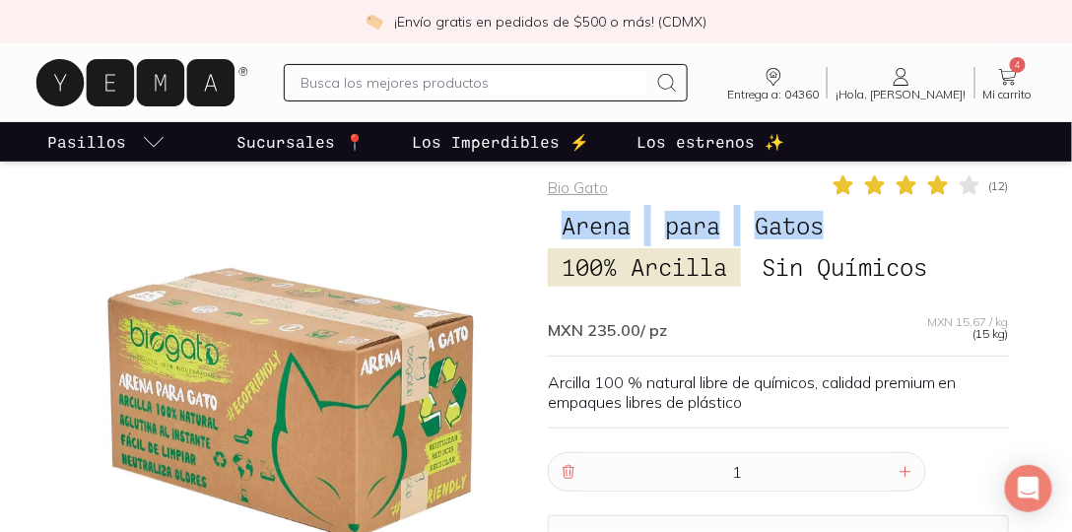
drag, startPoint x: 830, startPoint y: 225, endPoint x: 563, endPoint y: 228, distance: 267.1
click at [563, 228] on h1 "Arena para Gatos 100% Arcilla Sin Químicos" at bounding box center [778, 247] width 461 height 84
copy h1 "Arena para Gatos"
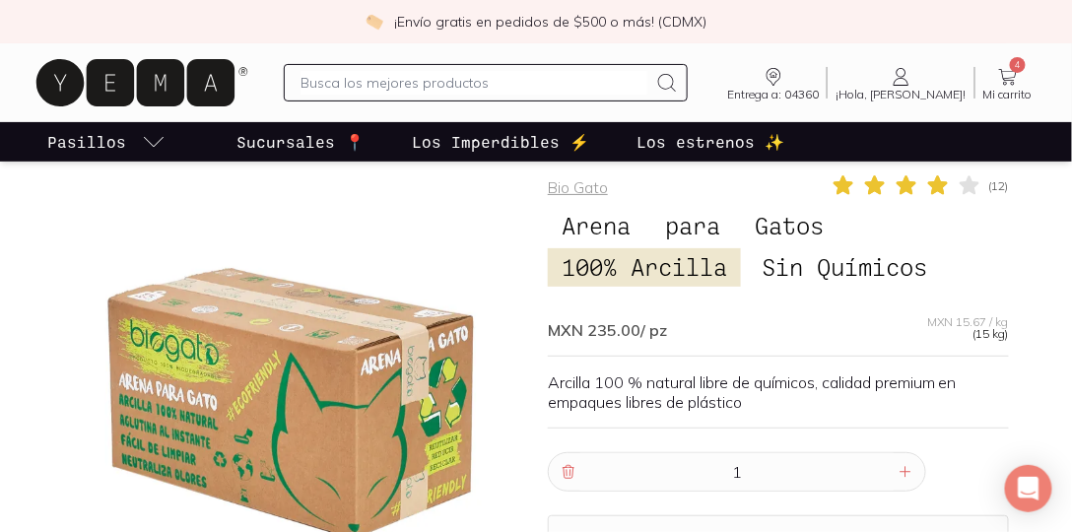
click at [495, 86] on input "text" at bounding box center [474, 83] width 347 height 24
paste input "Arena para Gatos"
type input "Arena para Gatos"
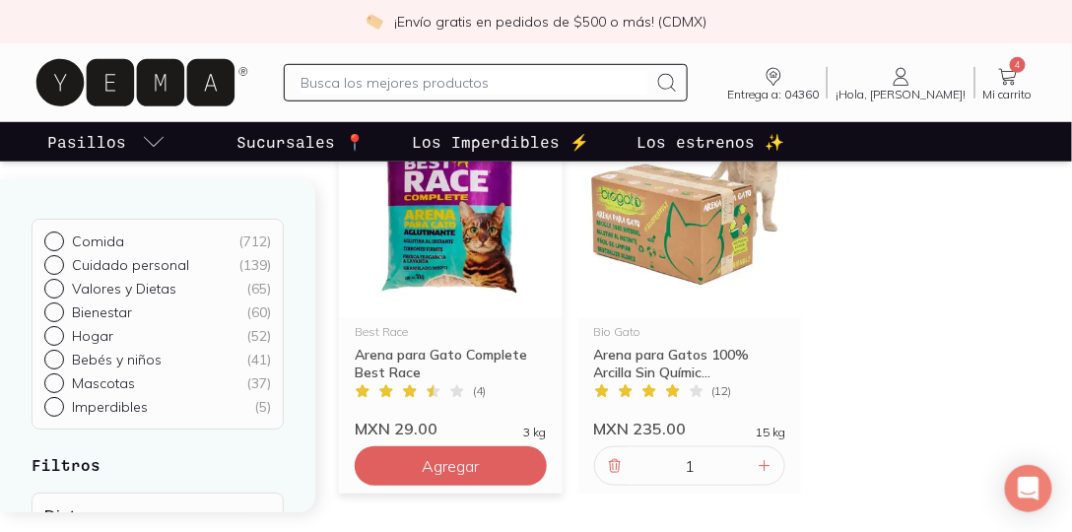
scroll to position [337, 0]
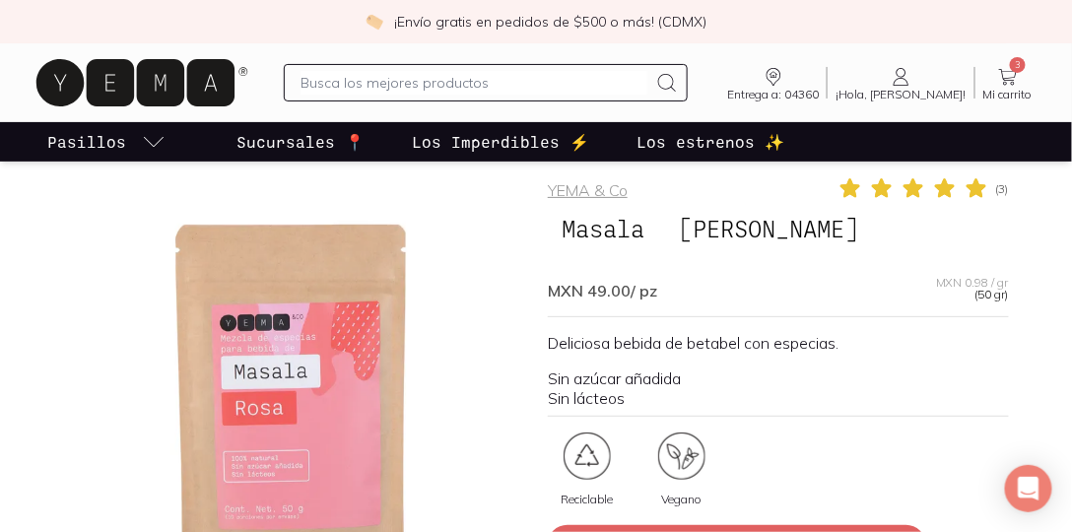
scroll to position [112, 0]
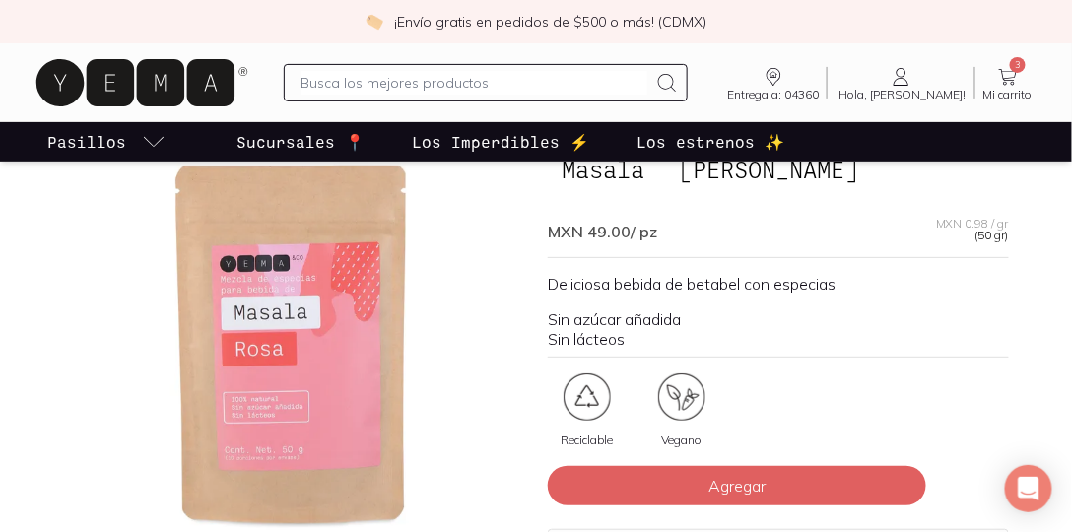
drag, startPoint x: 406, startPoint y: 89, endPoint x: 401, endPoint y: 80, distance: 10.1
click at [403, 85] on input "text" at bounding box center [474, 83] width 347 height 24
click at [401, 80] on input "text" at bounding box center [474, 83] width 347 height 24
type input "gato"
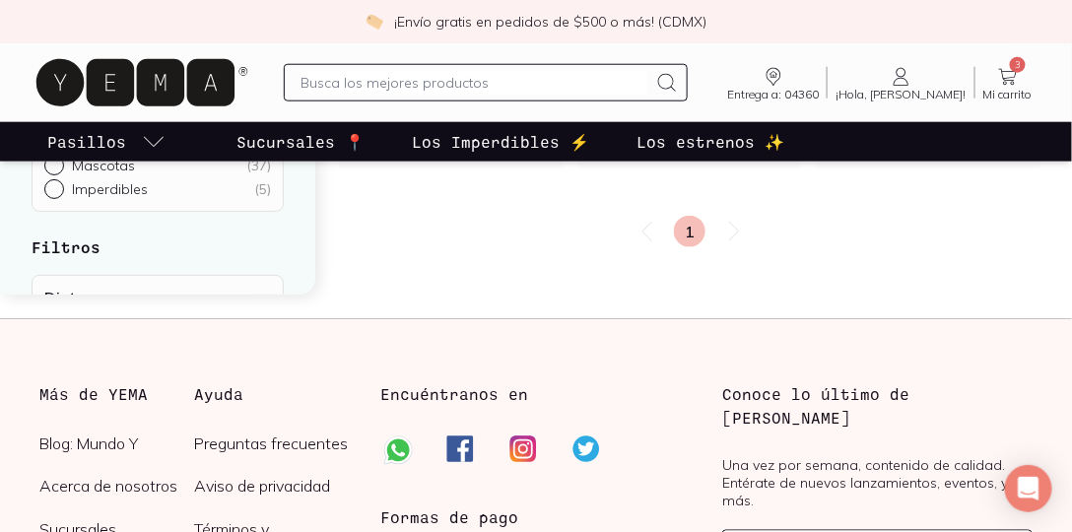
scroll to position [2366, 0]
